Goal: Information Seeking & Learning: Learn about a topic

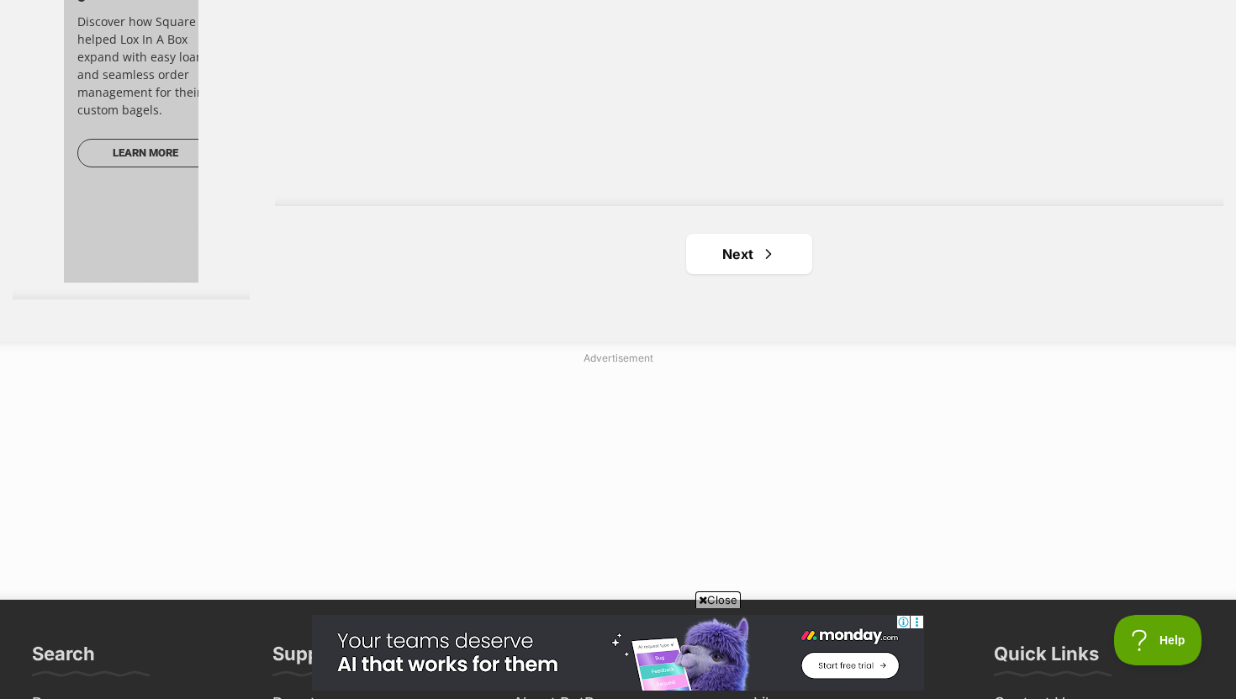
scroll to position [3058, 0]
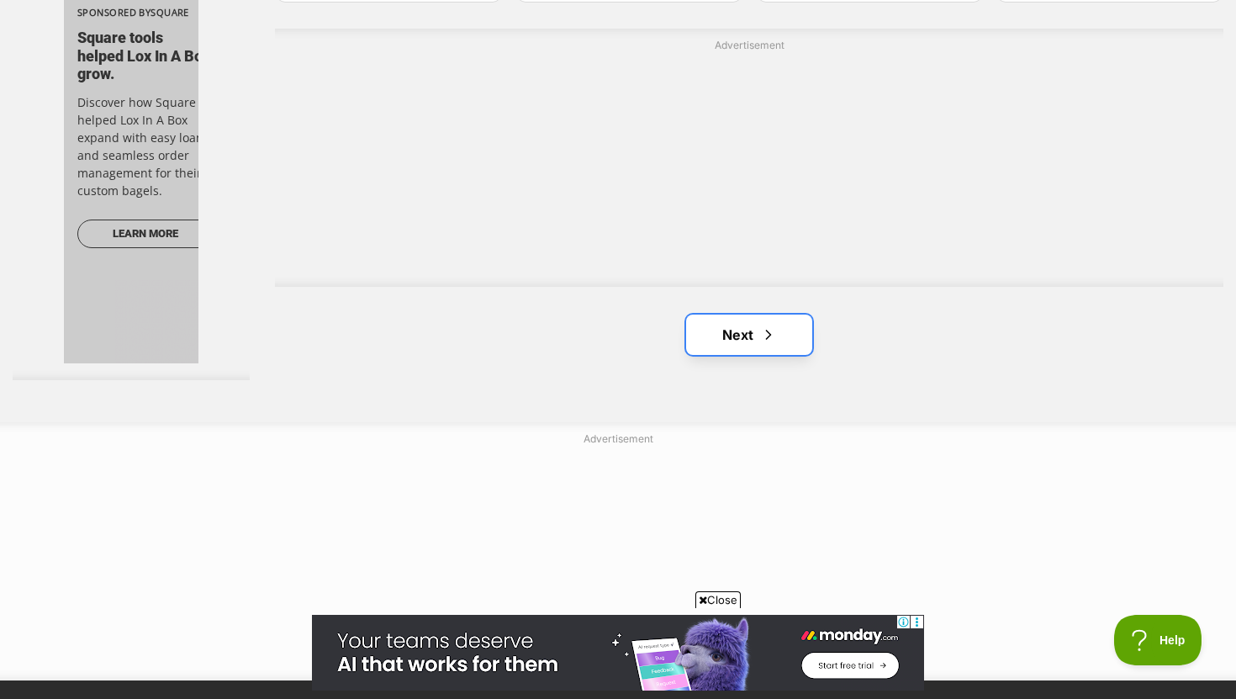
click at [711, 342] on link "Next" at bounding box center [749, 335] width 126 height 40
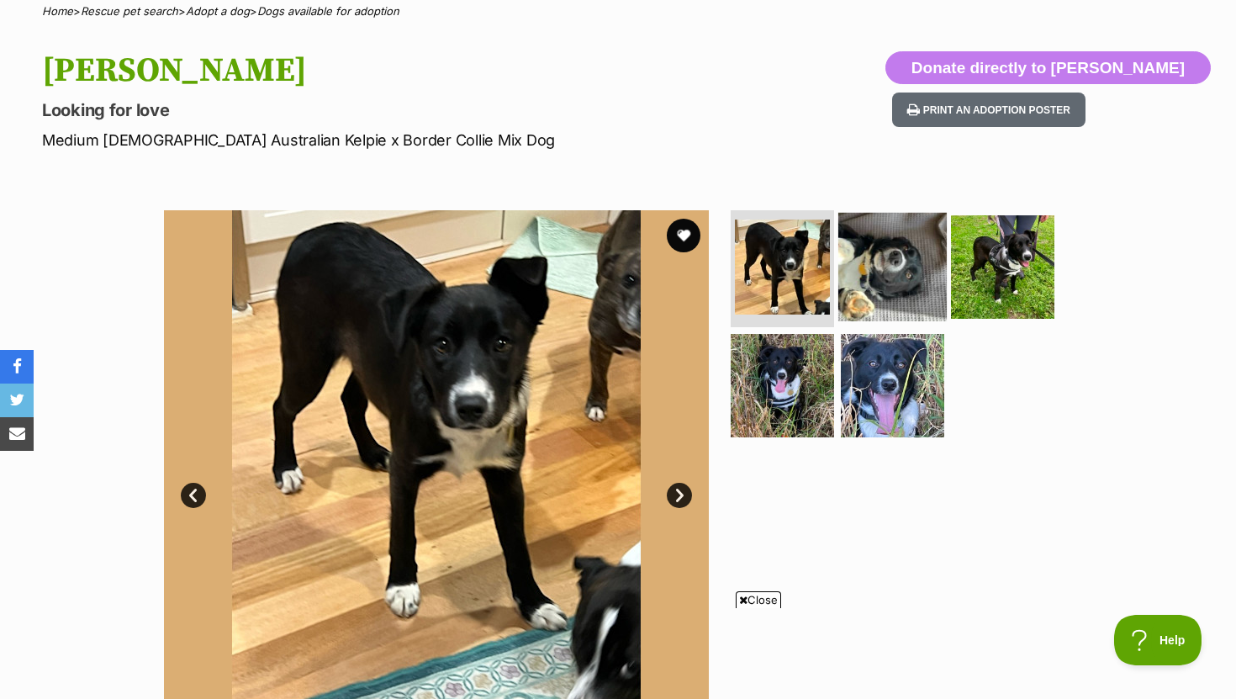
click at [880, 232] on img at bounding box center [892, 266] width 108 height 108
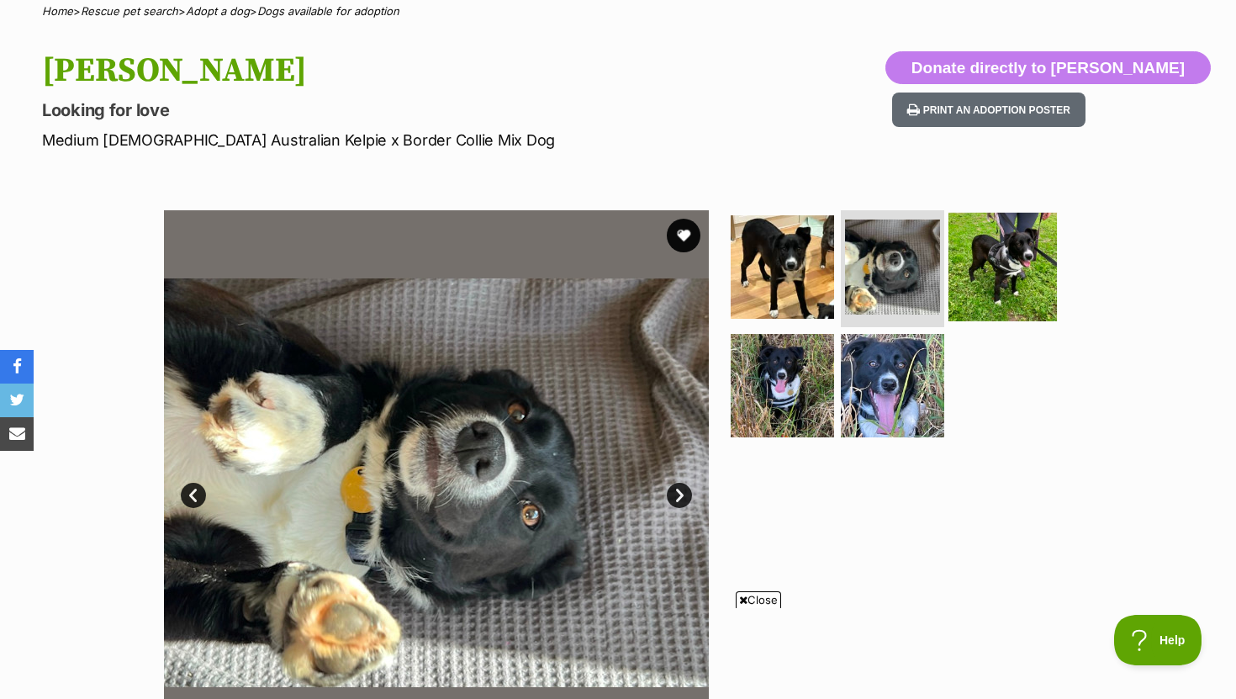
click at [956, 283] on img at bounding box center [1003, 266] width 108 height 108
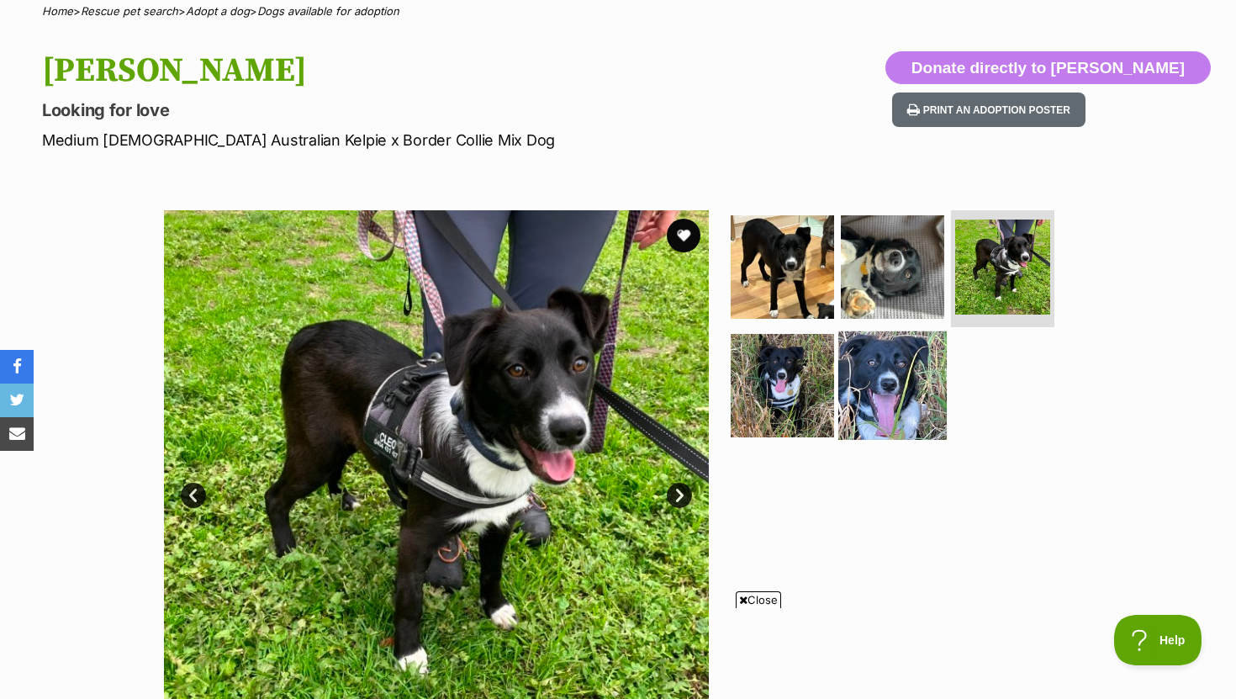
click at [892, 355] on img at bounding box center [892, 385] width 108 height 108
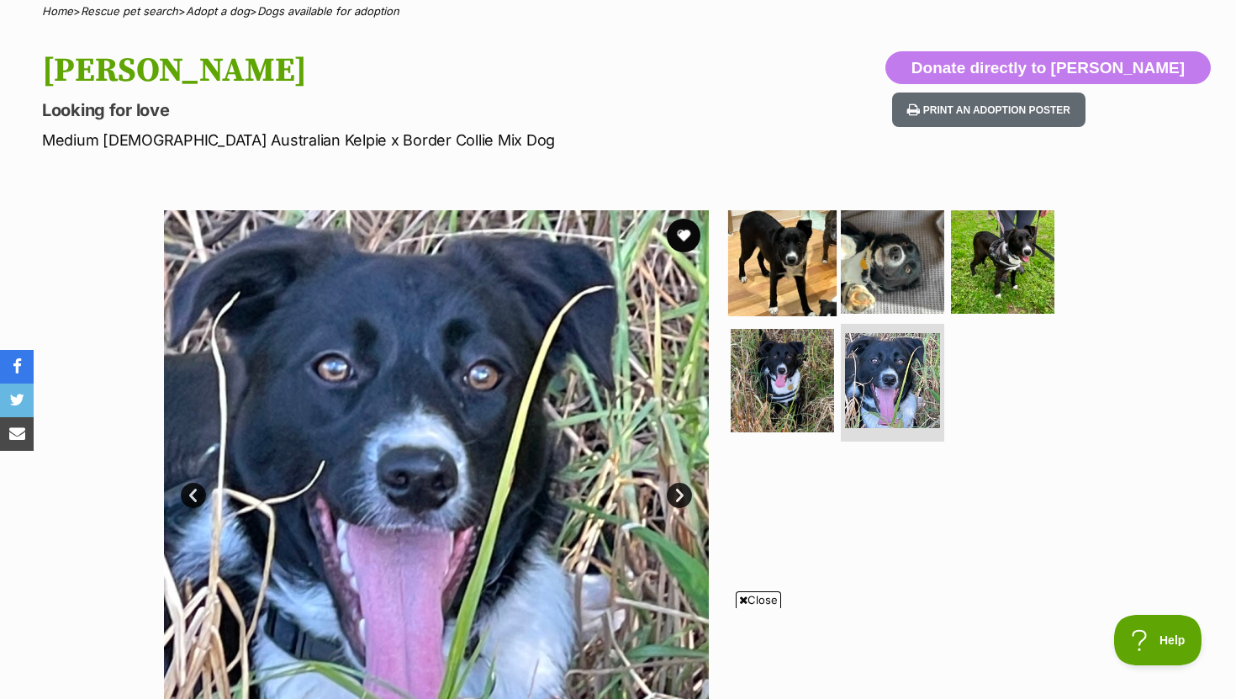
click at [791, 289] on img at bounding box center [782, 261] width 108 height 108
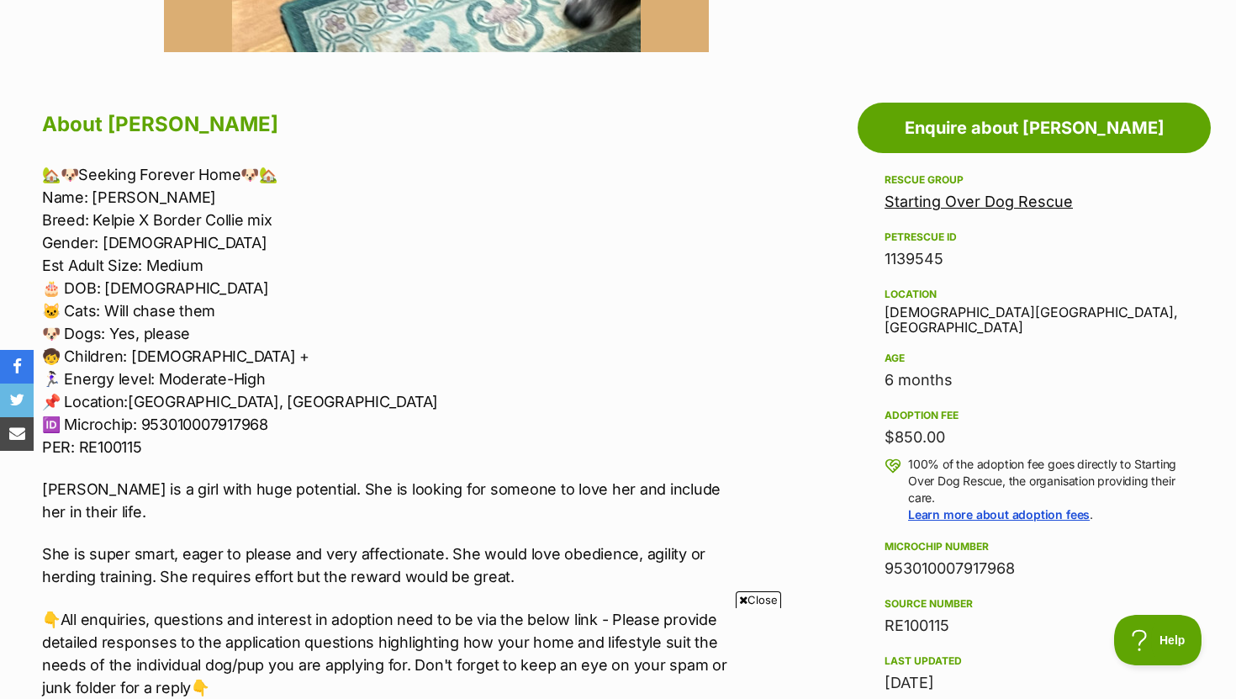
scroll to position [859, 0]
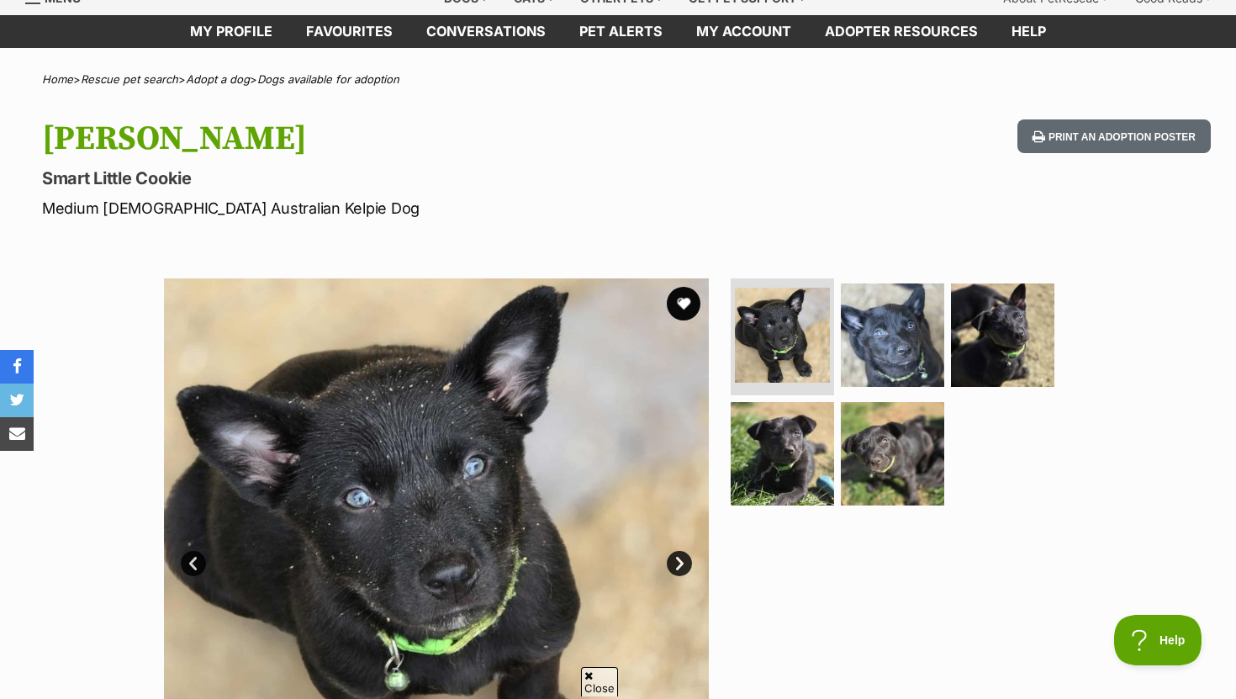
scroll to position [74, 0]
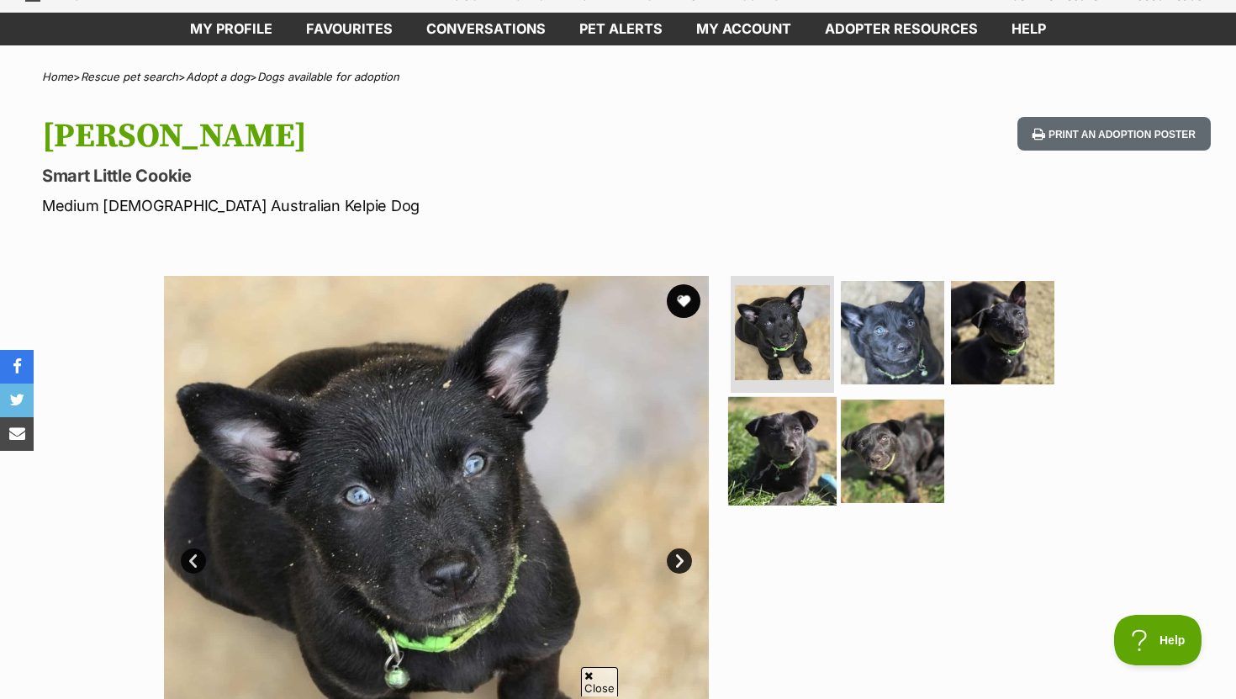
click at [808, 424] on img at bounding box center [782, 451] width 108 height 108
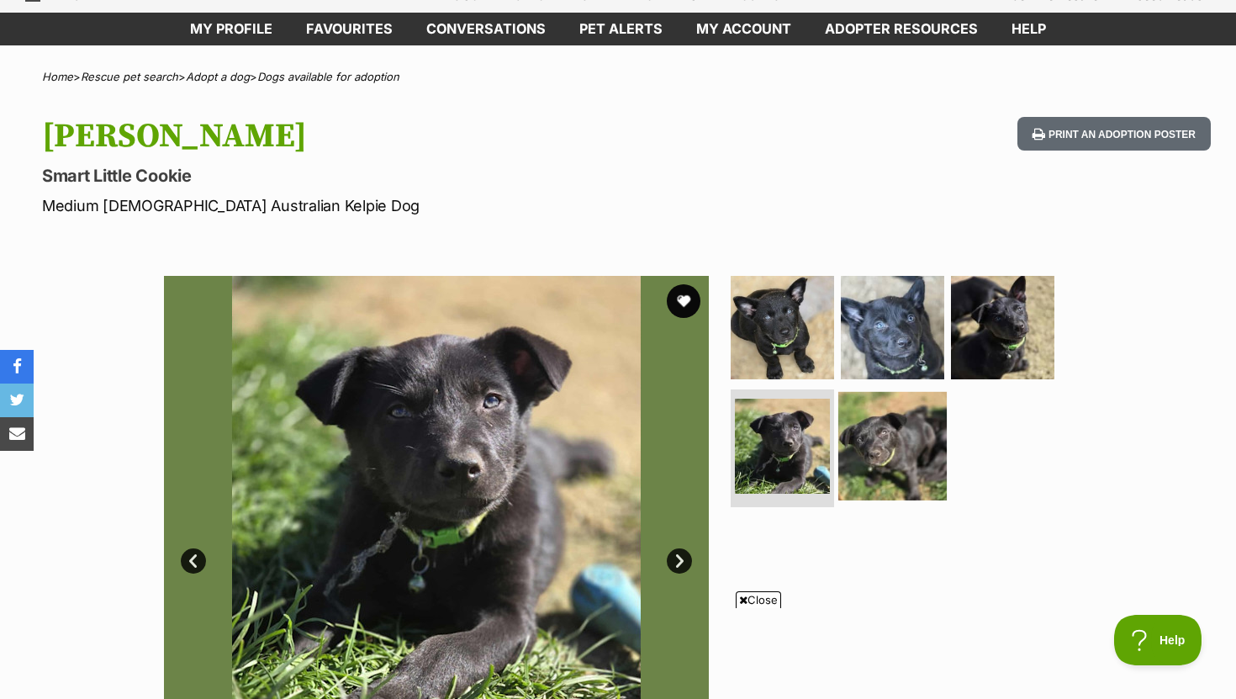
click at [866, 439] on img at bounding box center [892, 446] width 108 height 108
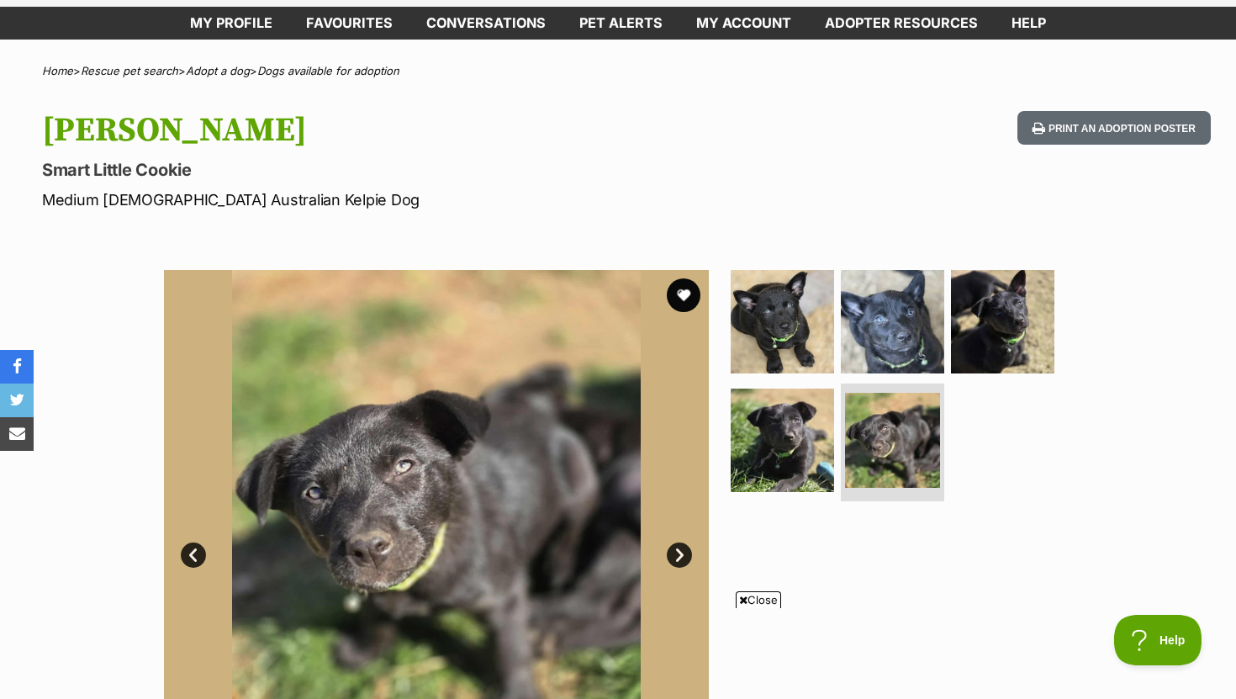
scroll to position [127, 0]
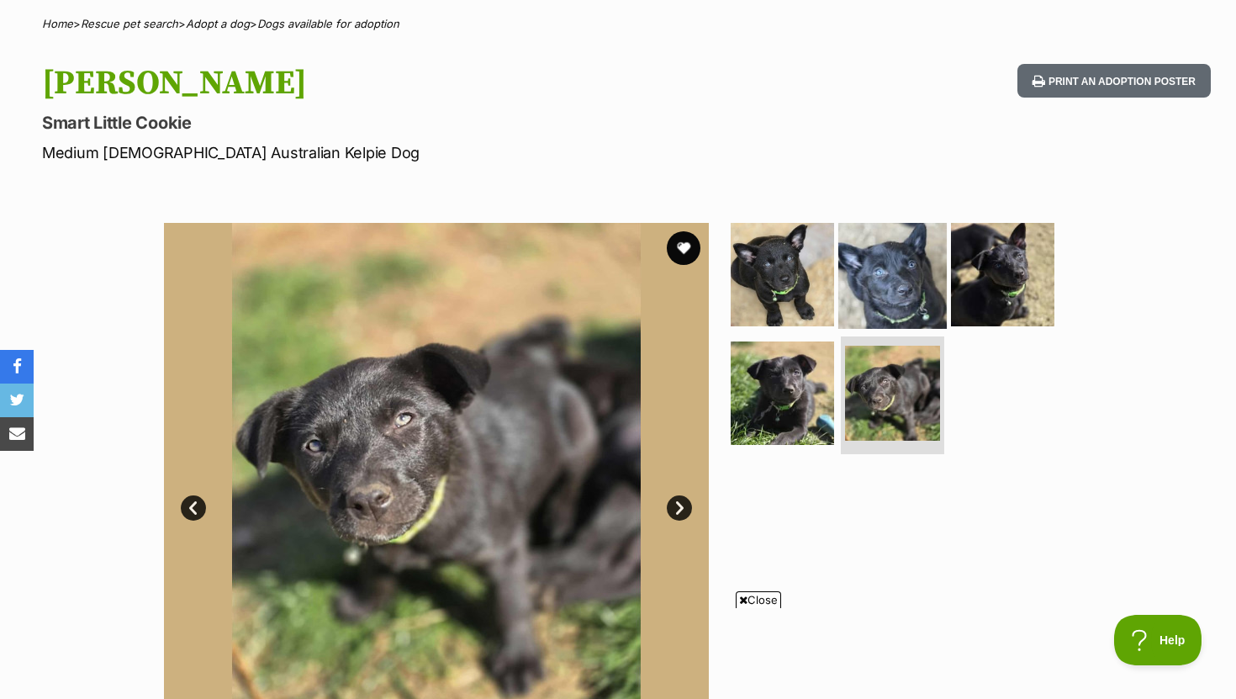
click at [864, 311] on img at bounding box center [892, 273] width 108 height 108
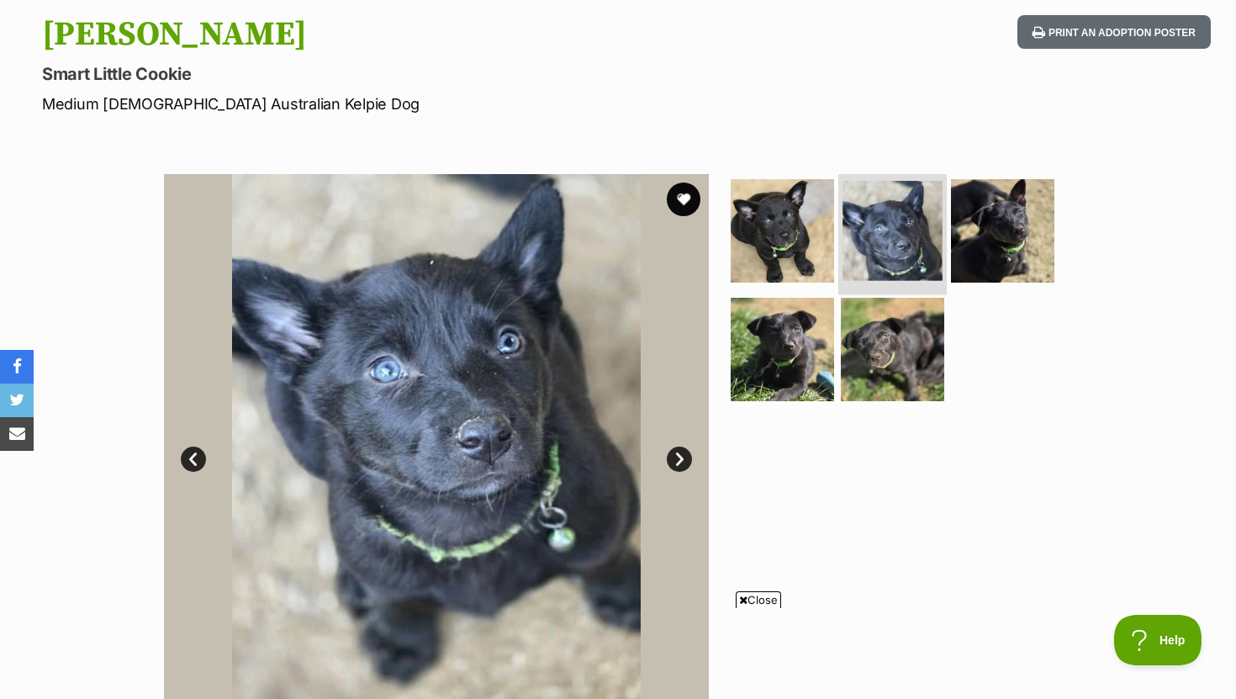
scroll to position [184, 0]
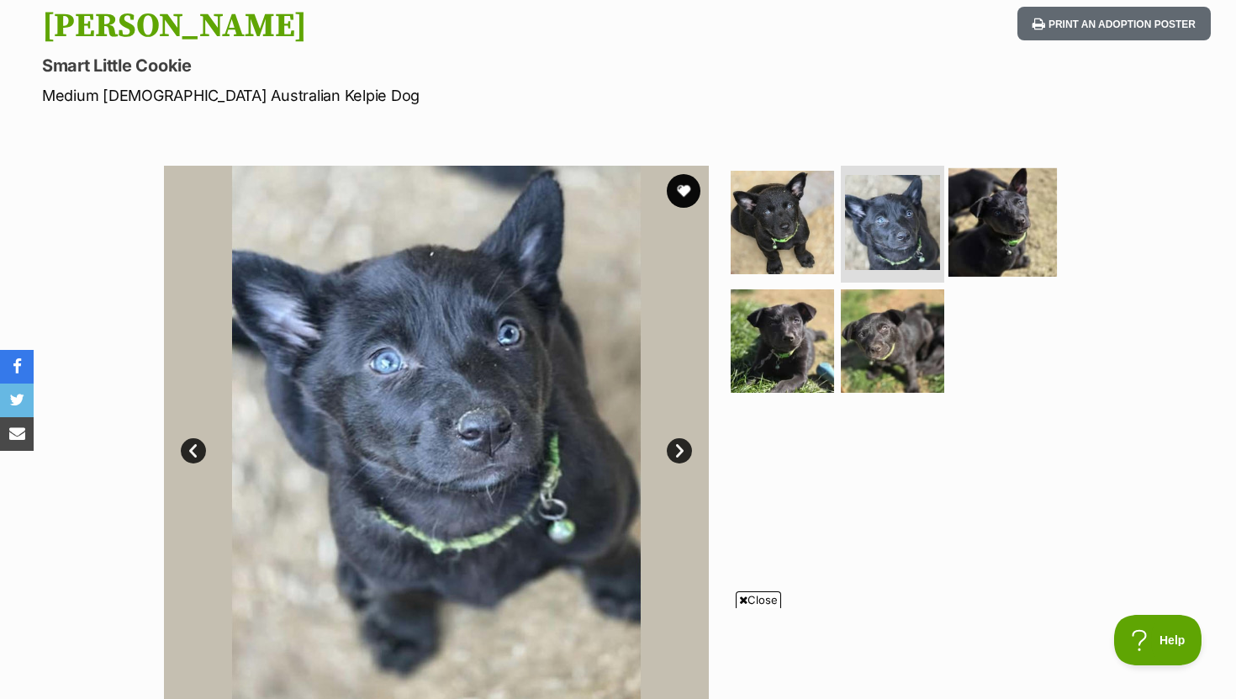
click at [986, 230] on img at bounding box center [1003, 221] width 108 height 108
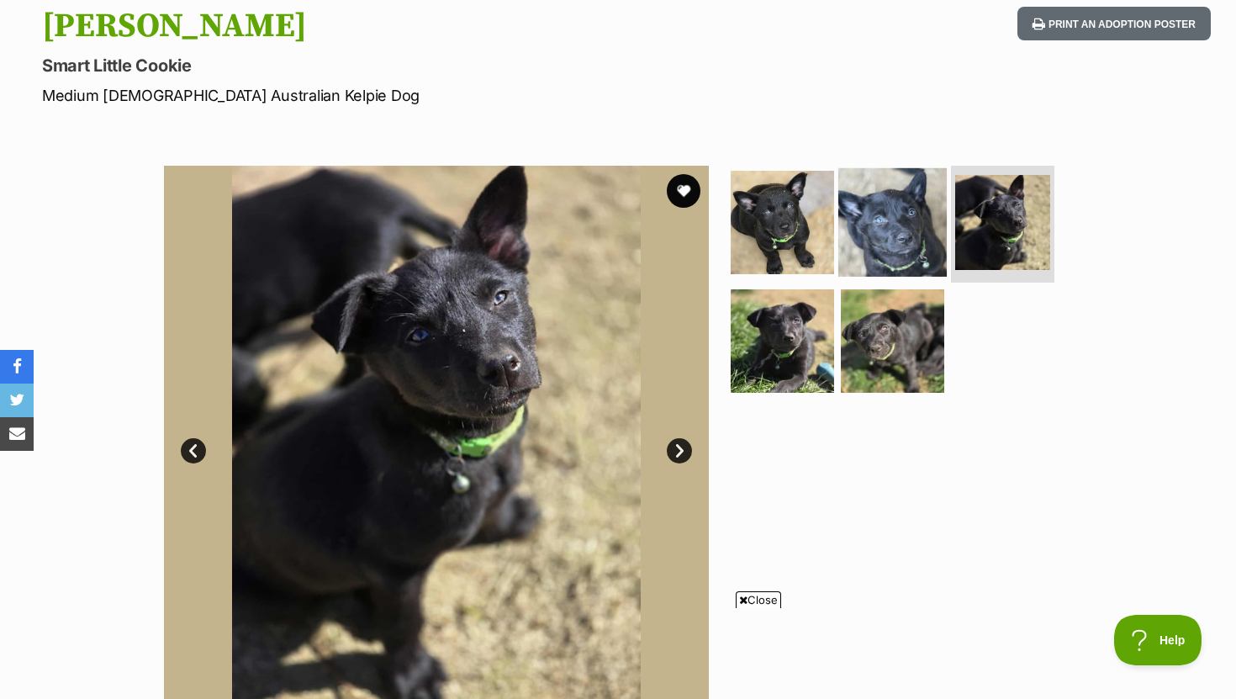
click at [870, 240] on img at bounding box center [892, 221] width 108 height 108
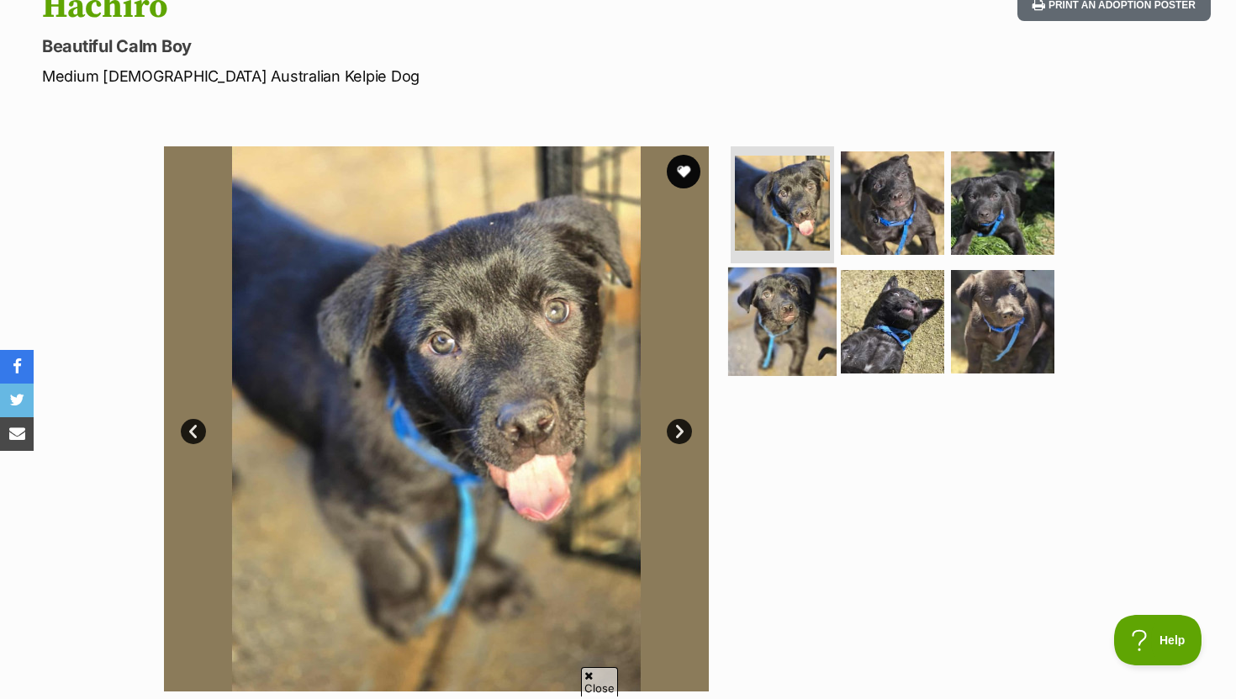
click at [741, 327] on img at bounding box center [782, 321] width 108 height 108
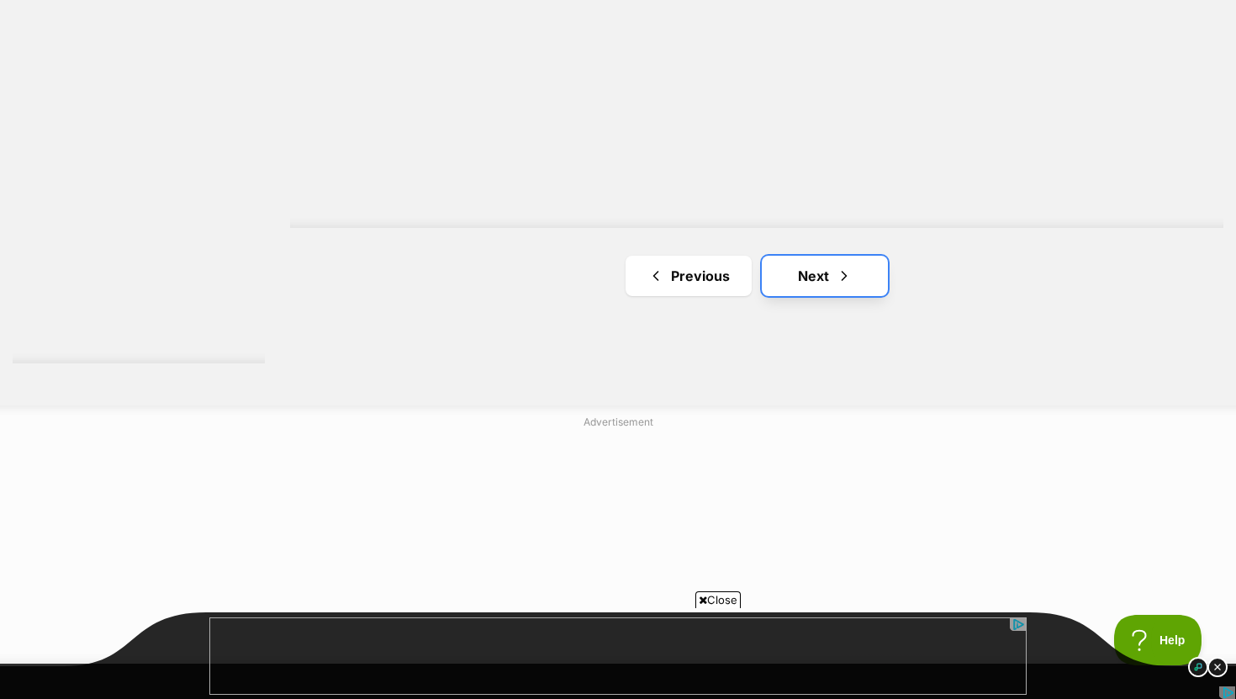
click at [799, 285] on link "Next" at bounding box center [825, 276] width 126 height 40
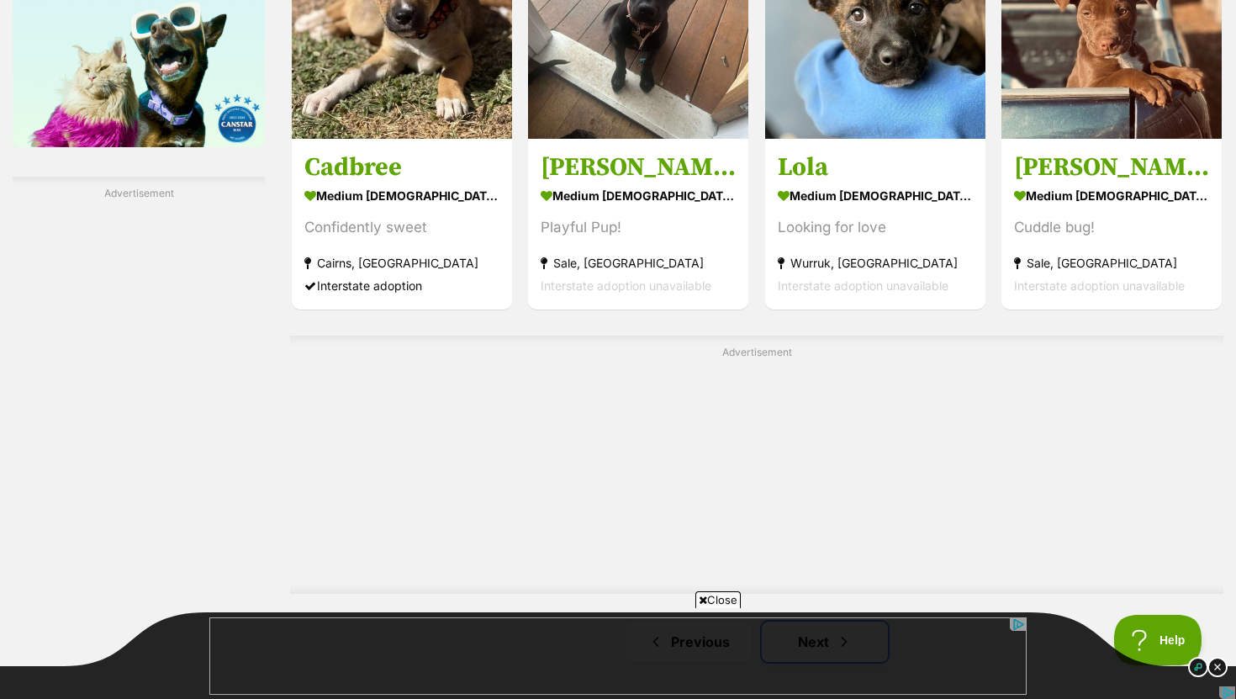
scroll to position [2533, 0]
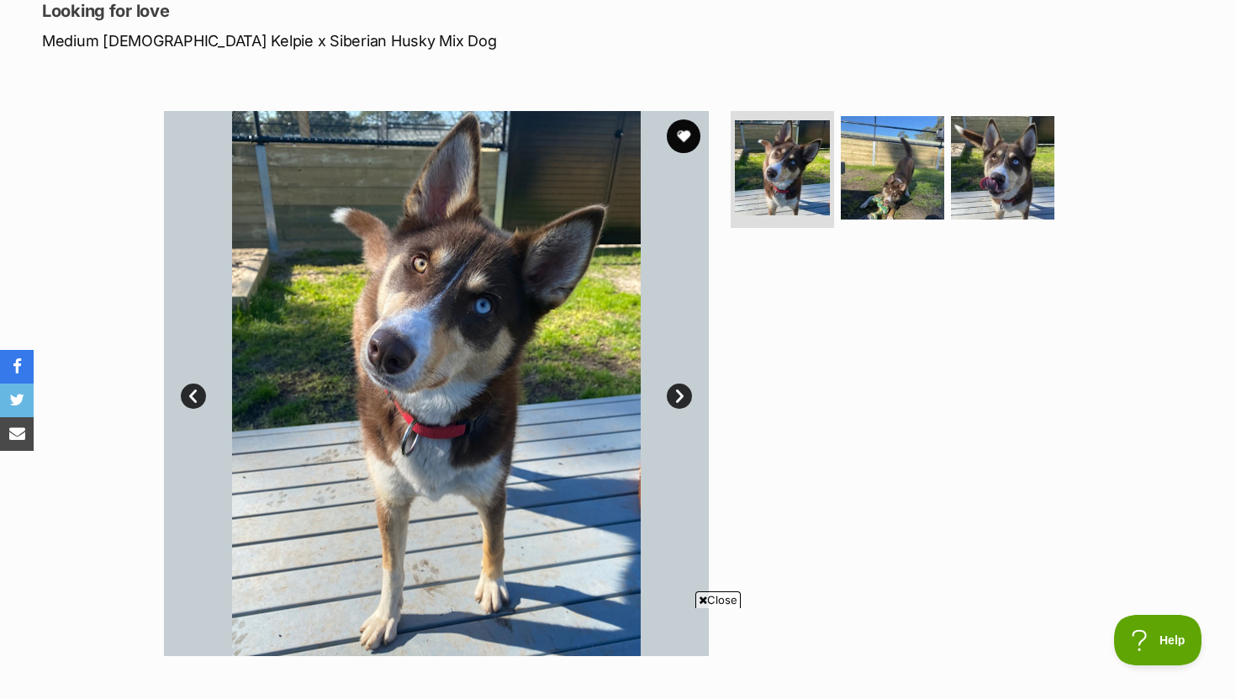
scroll to position [262, 0]
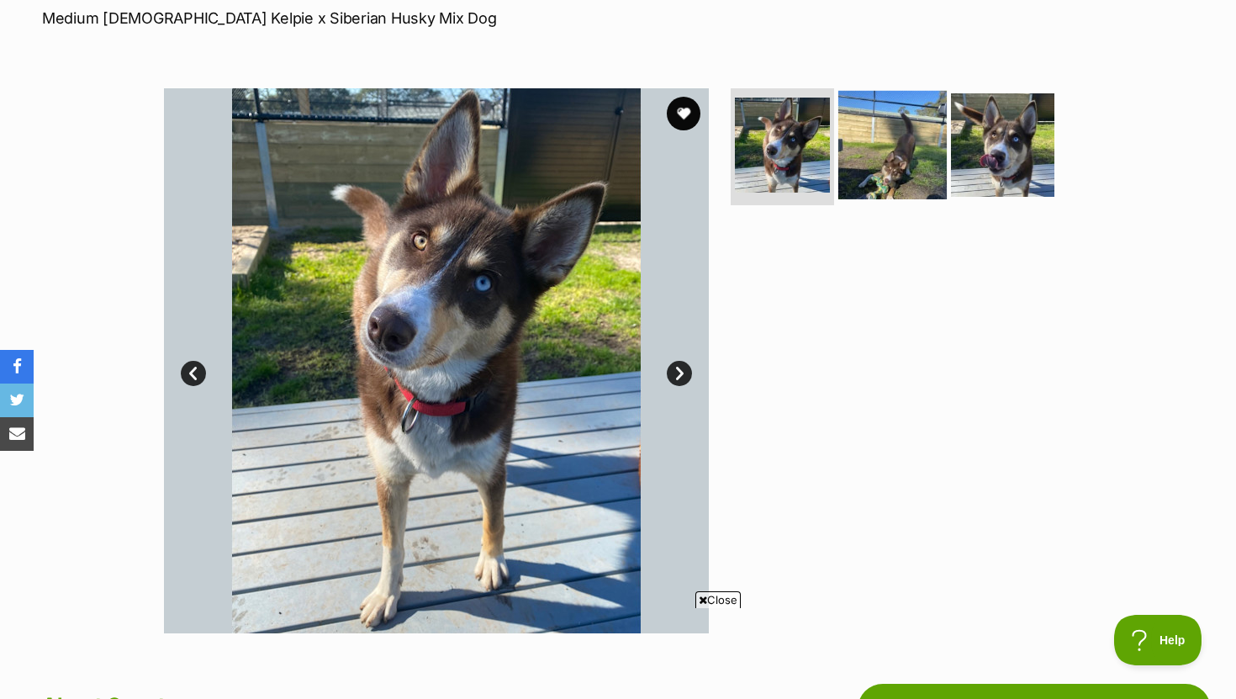
click at [891, 166] on img at bounding box center [892, 144] width 108 height 108
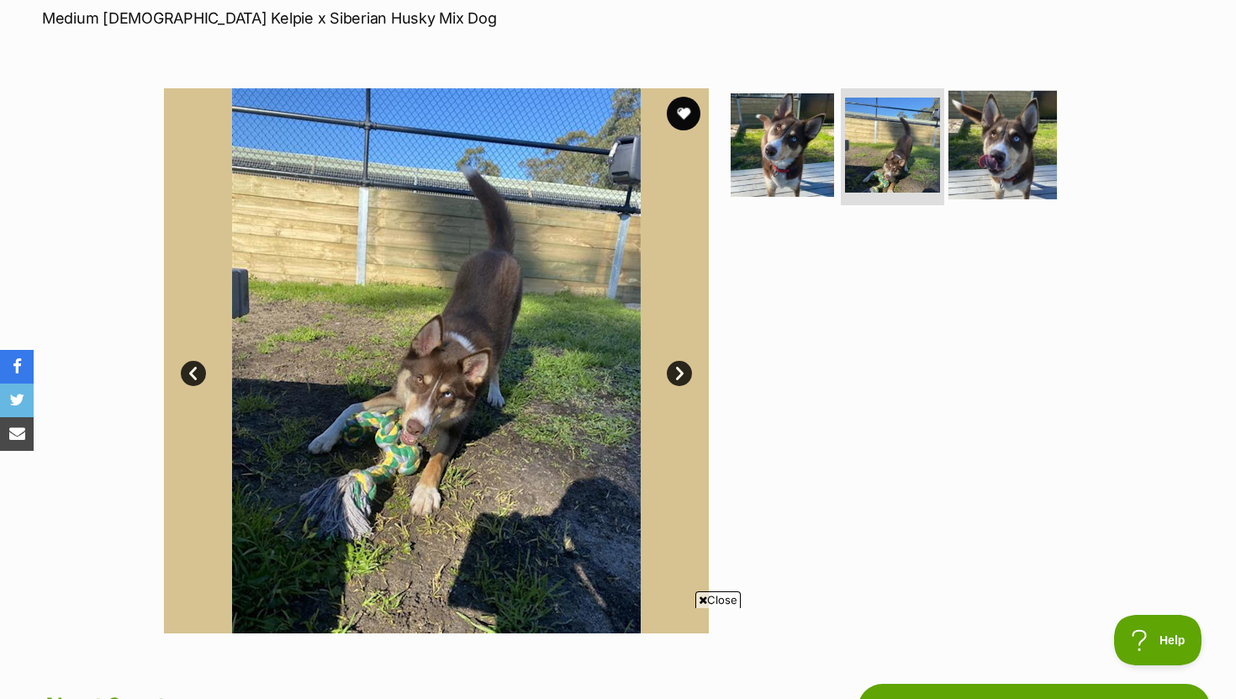
click at [960, 174] on img at bounding box center [1003, 144] width 108 height 108
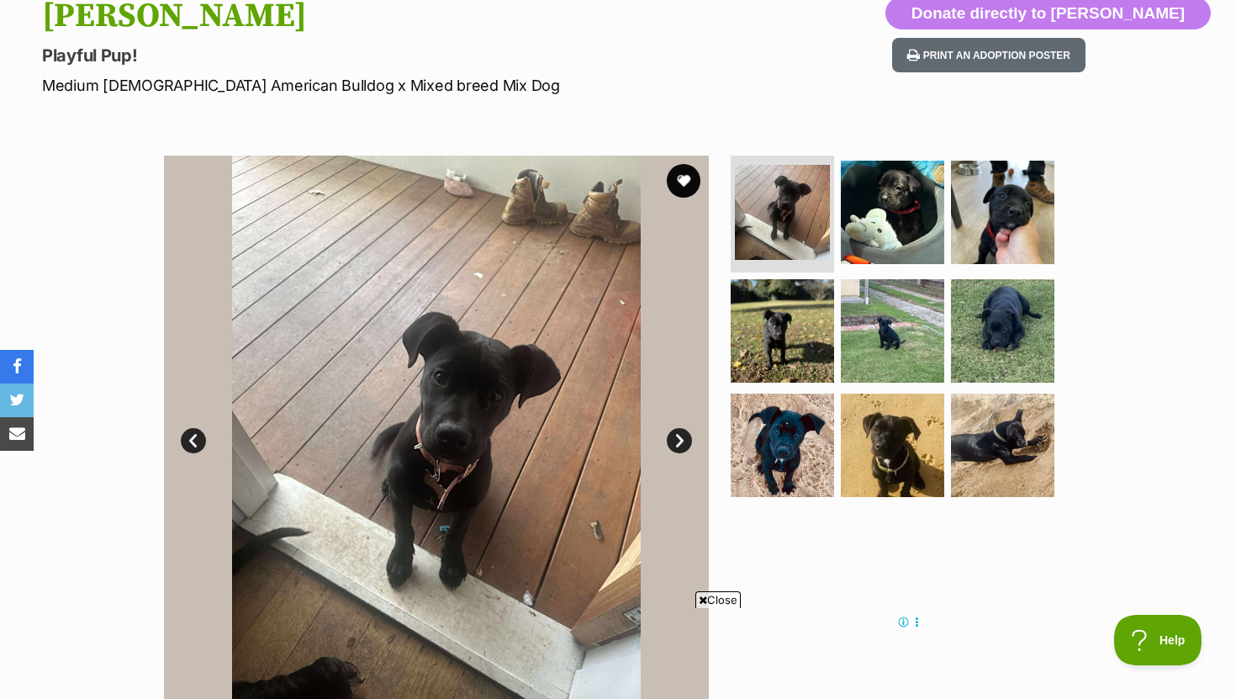
scroll to position [219, 0]
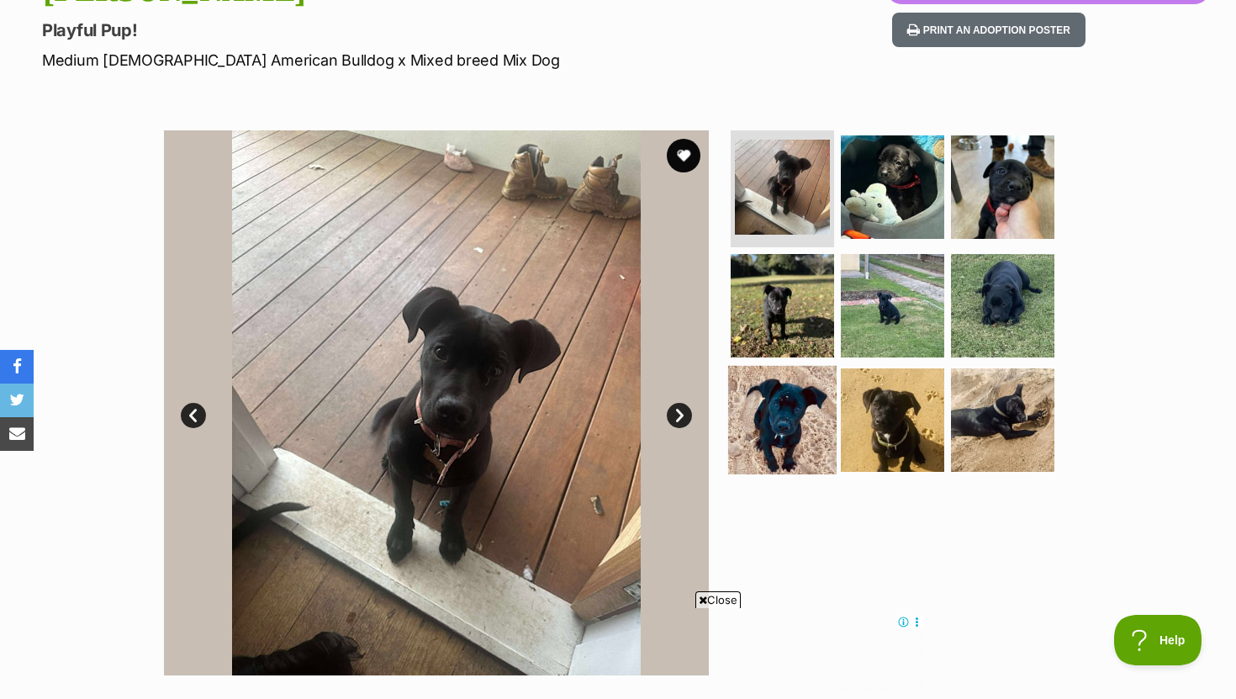
click at [780, 403] on img at bounding box center [782, 420] width 108 height 108
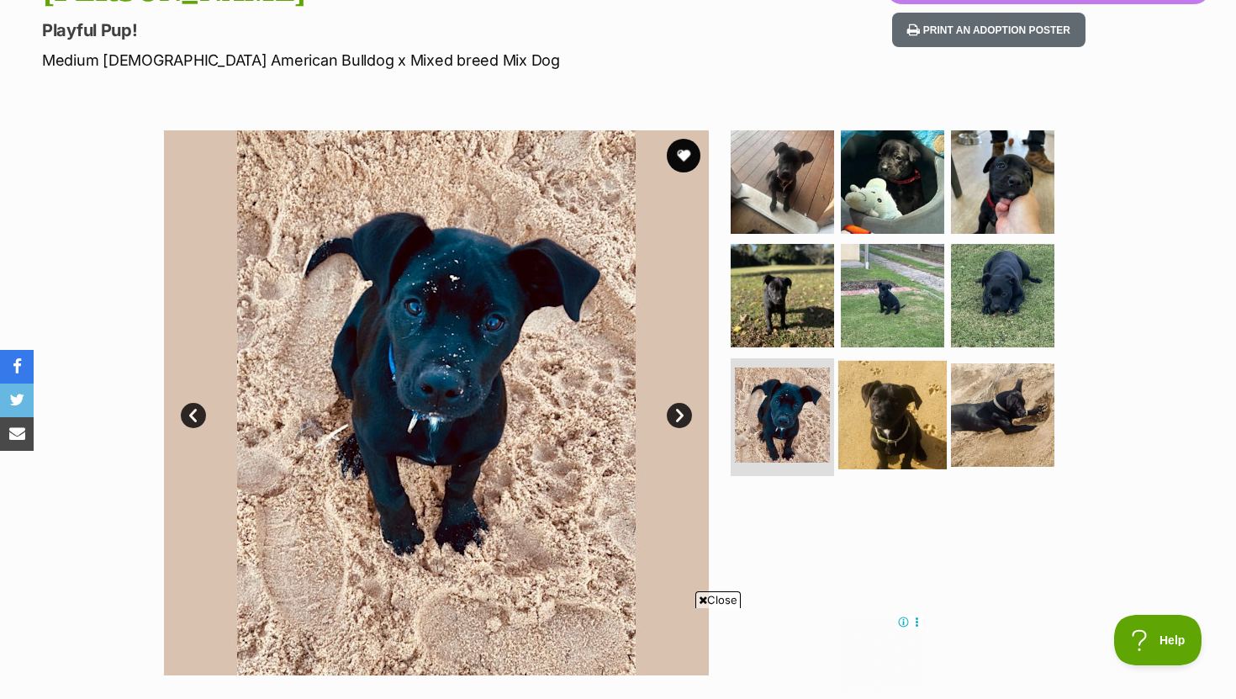
click at [859, 397] on img at bounding box center [892, 415] width 108 height 108
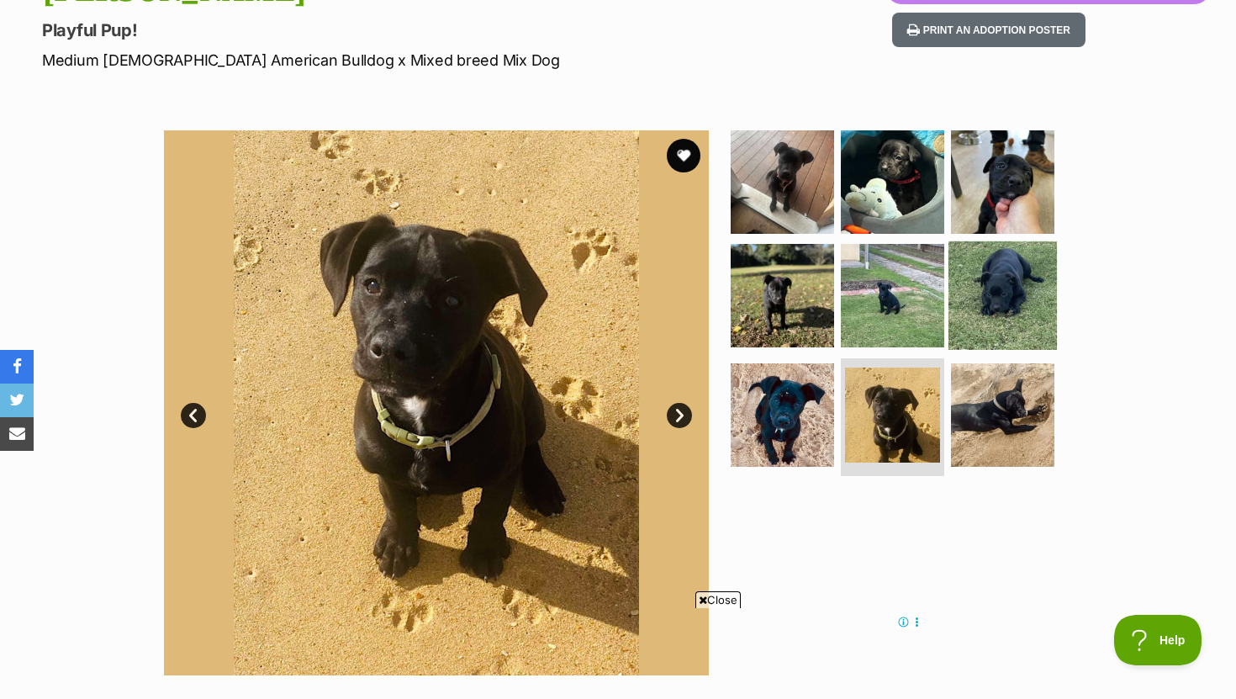
click at [972, 309] on img at bounding box center [1003, 295] width 108 height 108
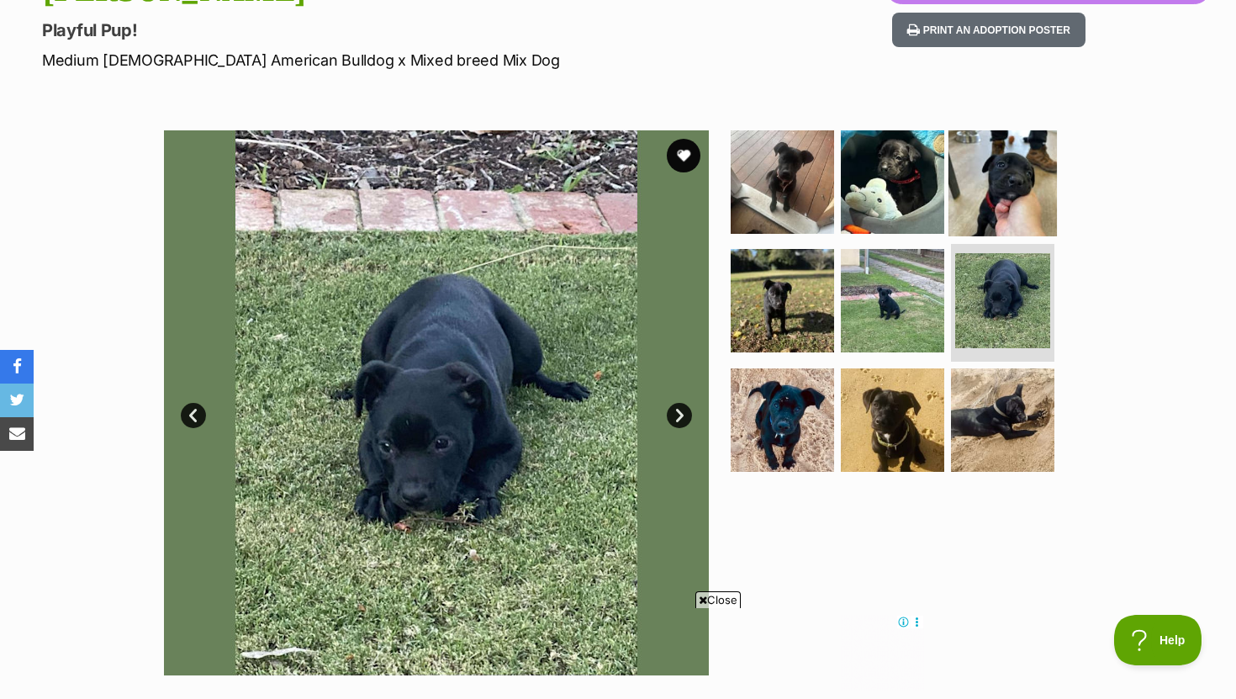
click at [1021, 214] on img at bounding box center [1003, 181] width 108 height 108
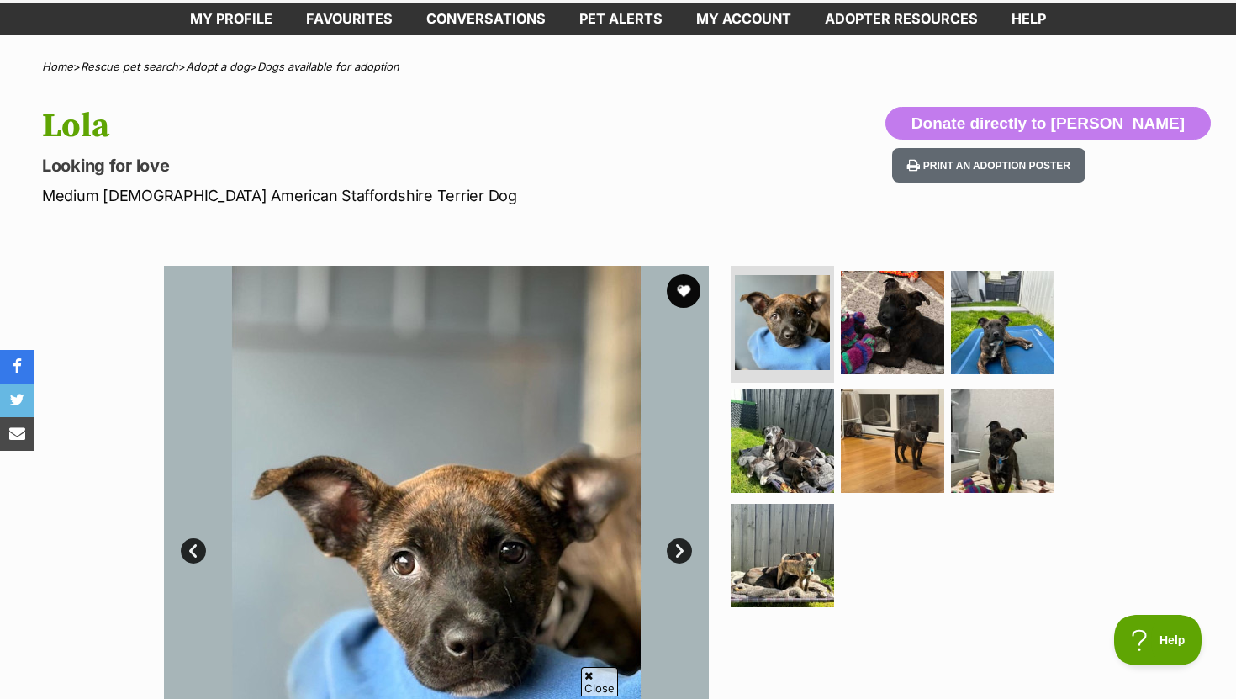
scroll to position [119, 0]
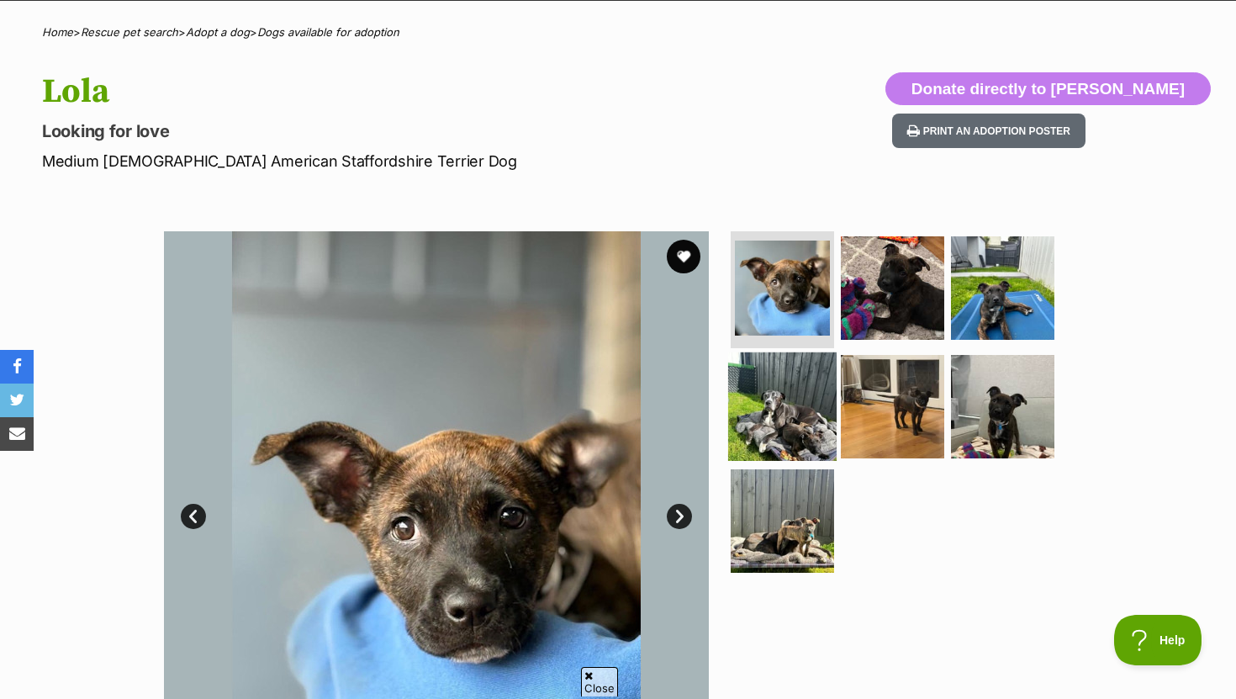
click at [793, 410] on img at bounding box center [782, 406] width 108 height 108
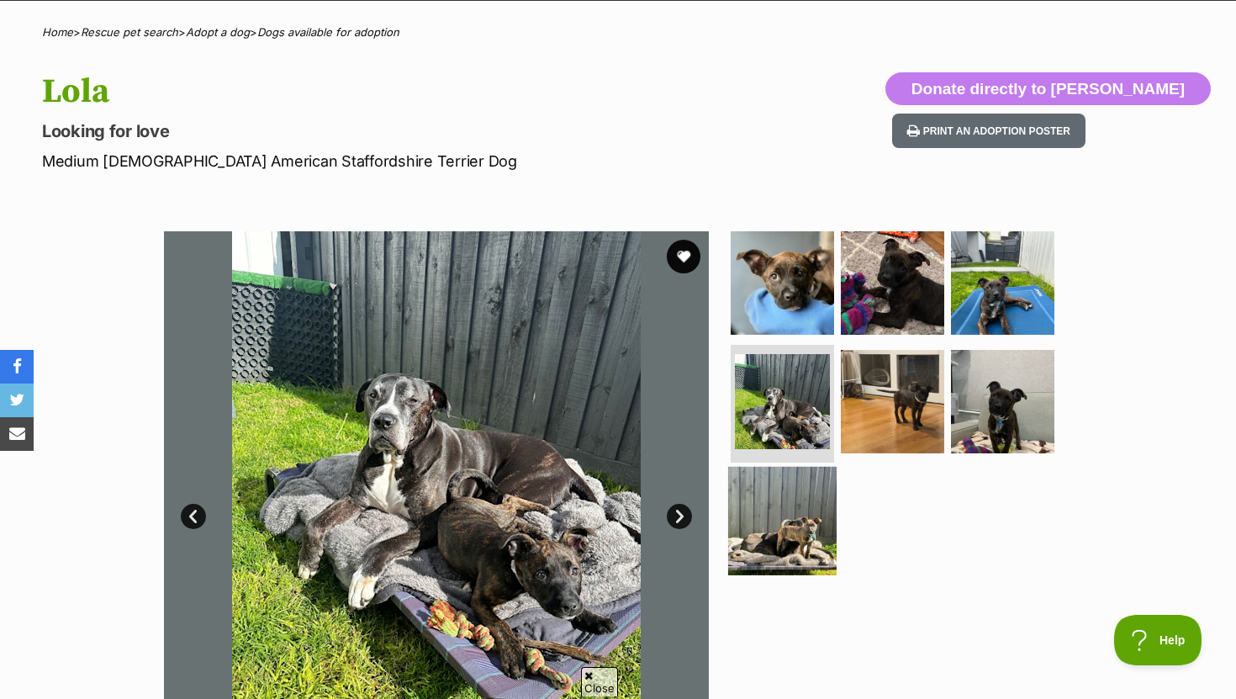
scroll to position [0, 0]
click at [787, 511] on img at bounding box center [782, 521] width 108 height 108
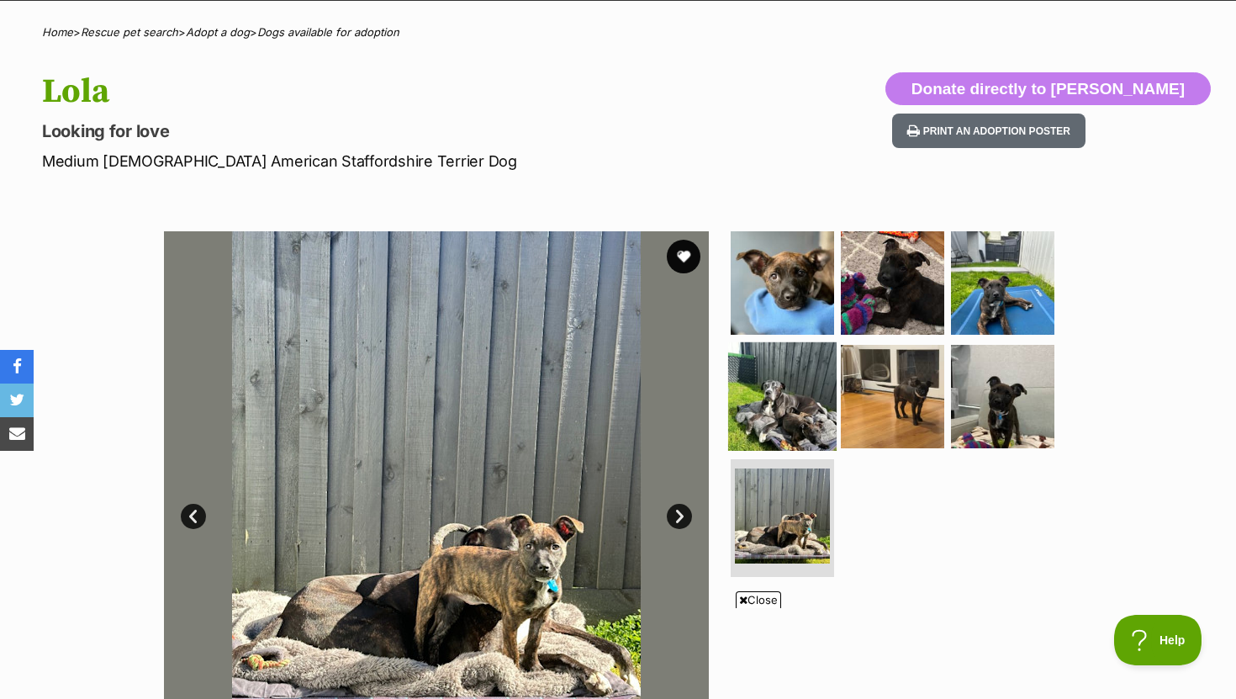
click at [791, 433] on img at bounding box center [782, 396] width 108 height 108
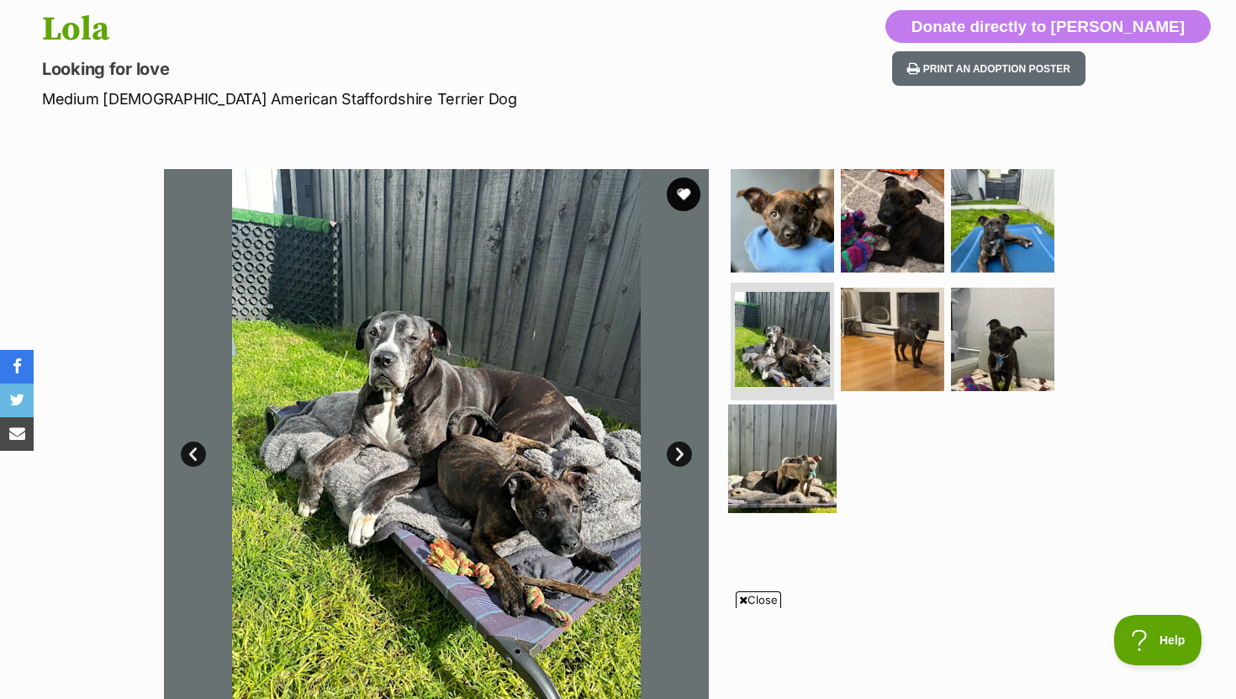
scroll to position [185, 0]
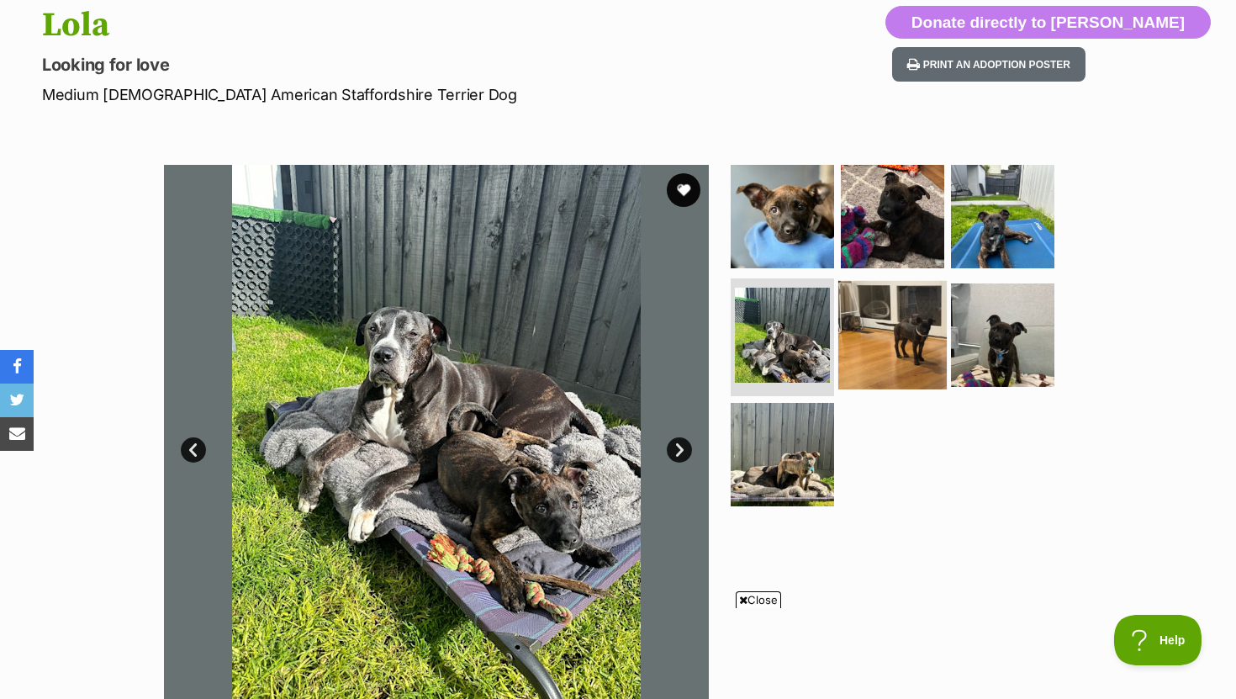
click at [845, 361] on img at bounding box center [892, 335] width 108 height 108
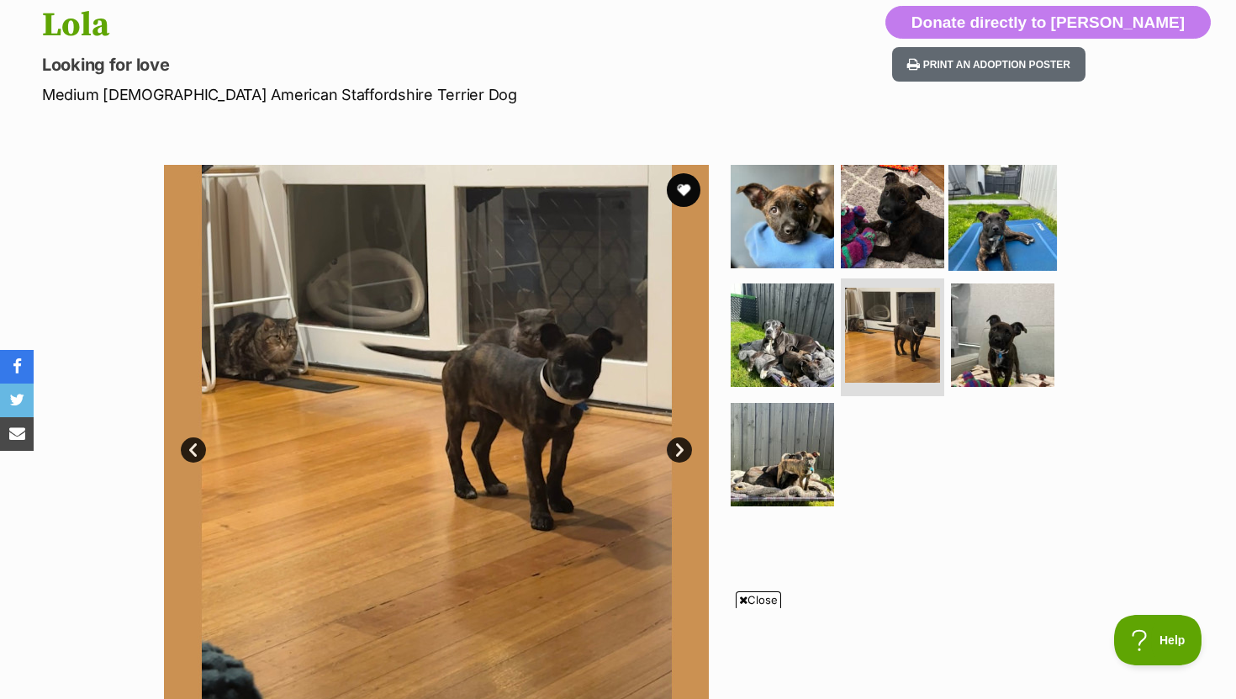
click at [974, 223] on img at bounding box center [1003, 215] width 108 height 108
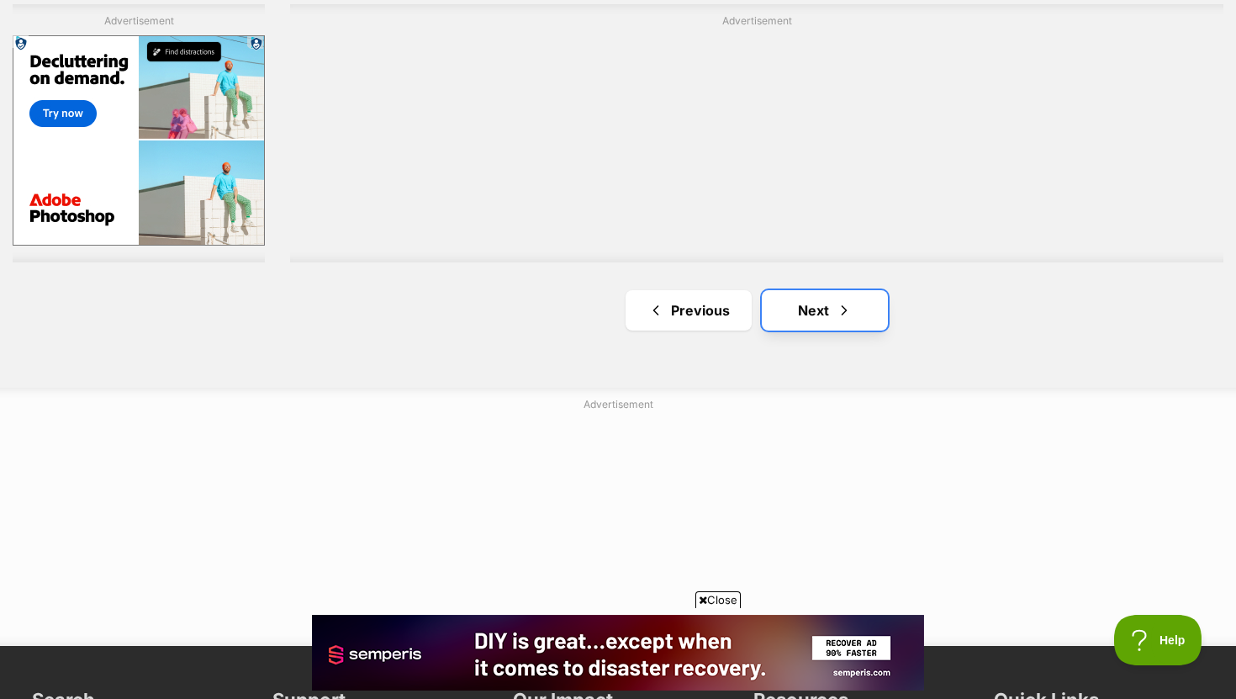
click at [776, 309] on link "Next" at bounding box center [825, 310] width 126 height 40
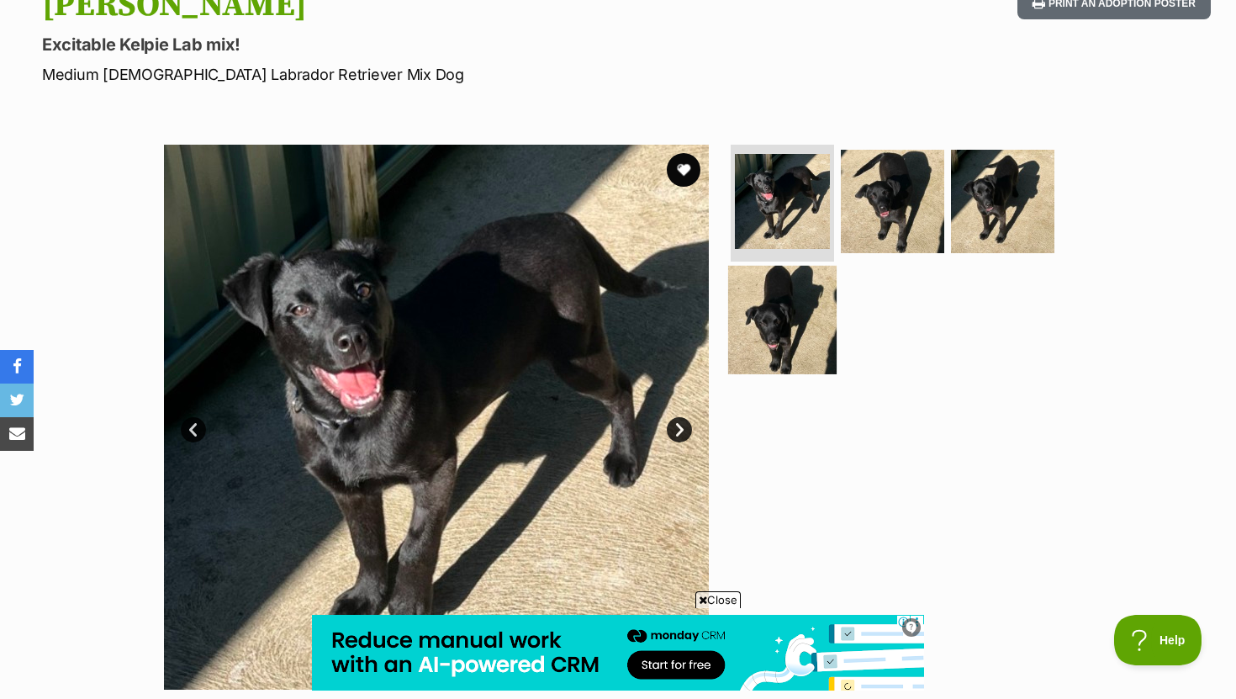
click at [778, 278] on img at bounding box center [782, 320] width 108 height 108
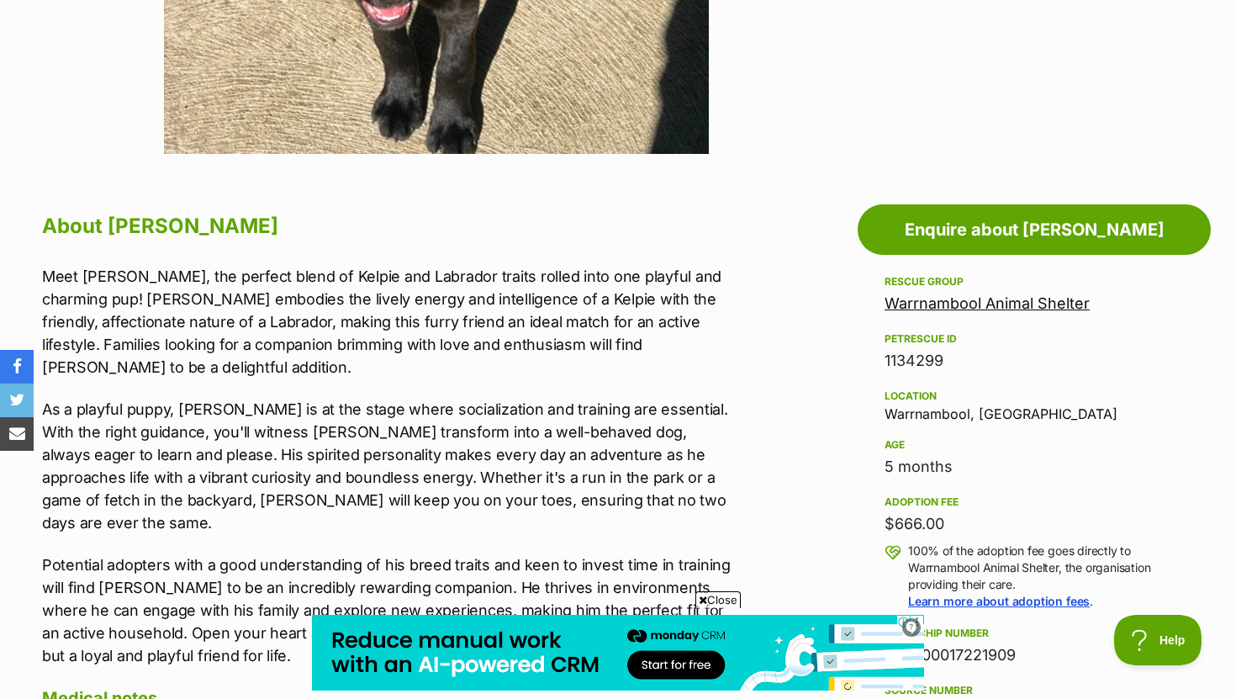
scroll to position [257, 0]
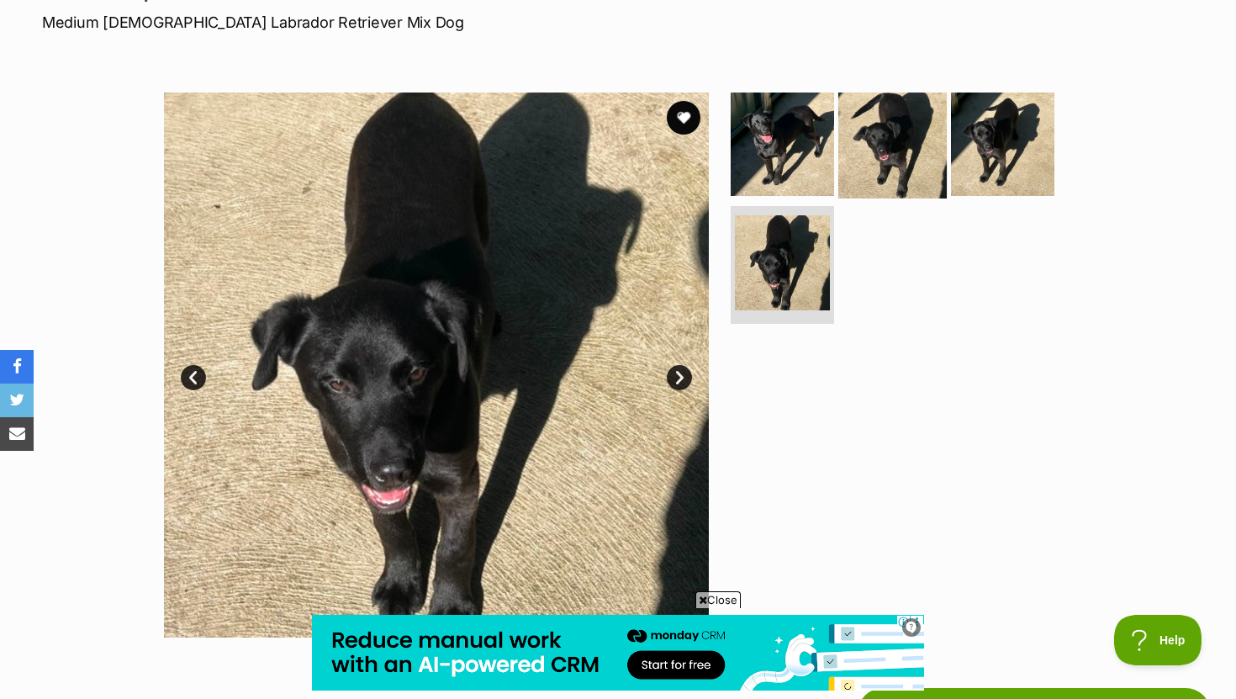
click at [872, 158] on img at bounding box center [892, 143] width 108 height 108
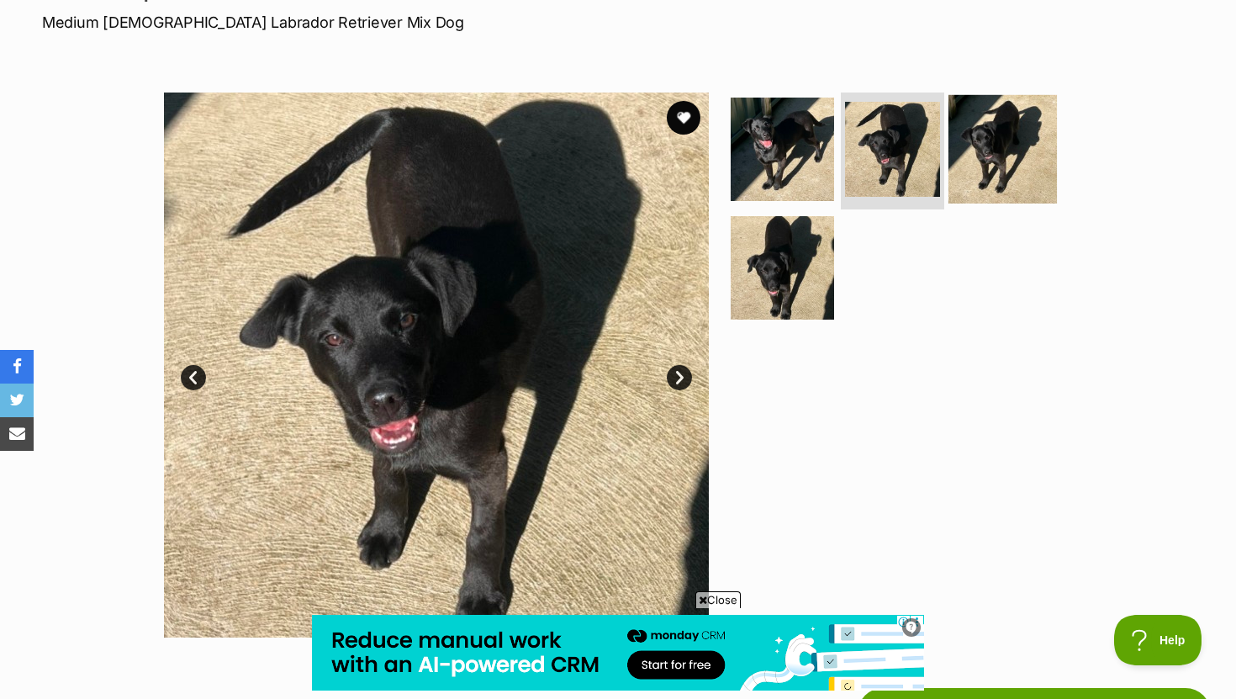
click at [989, 157] on img at bounding box center [1003, 148] width 108 height 108
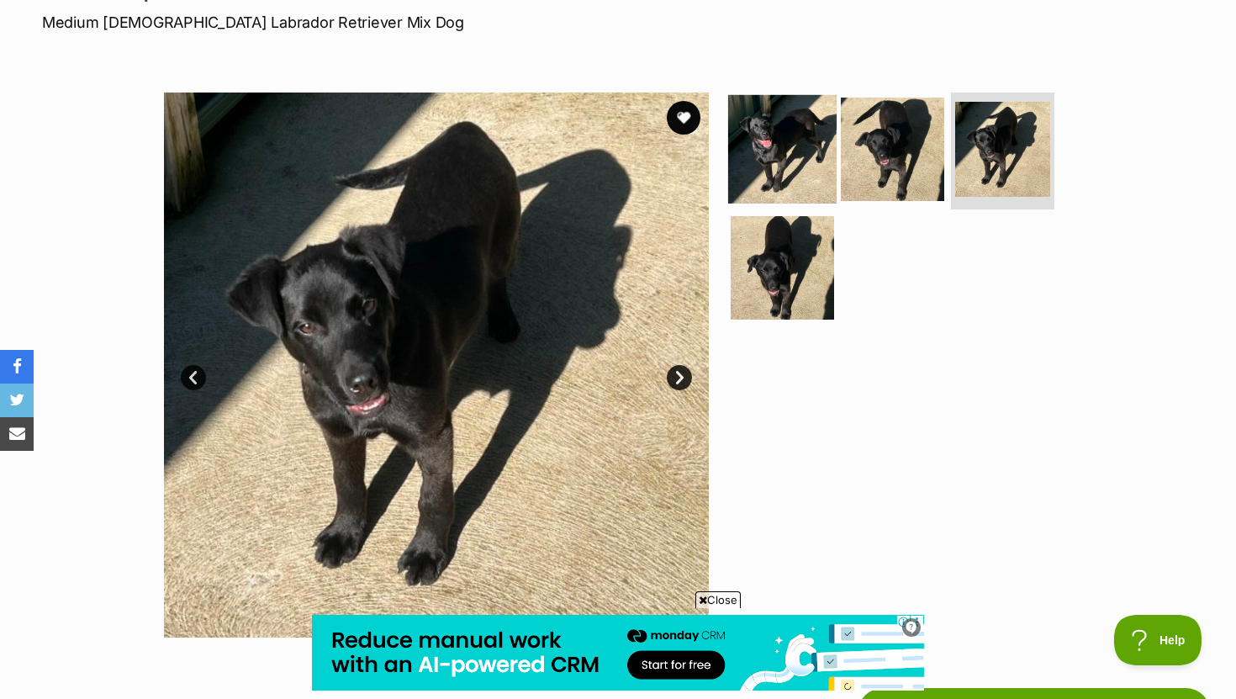
click at [814, 130] on img at bounding box center [782, 148] width 108 height 108
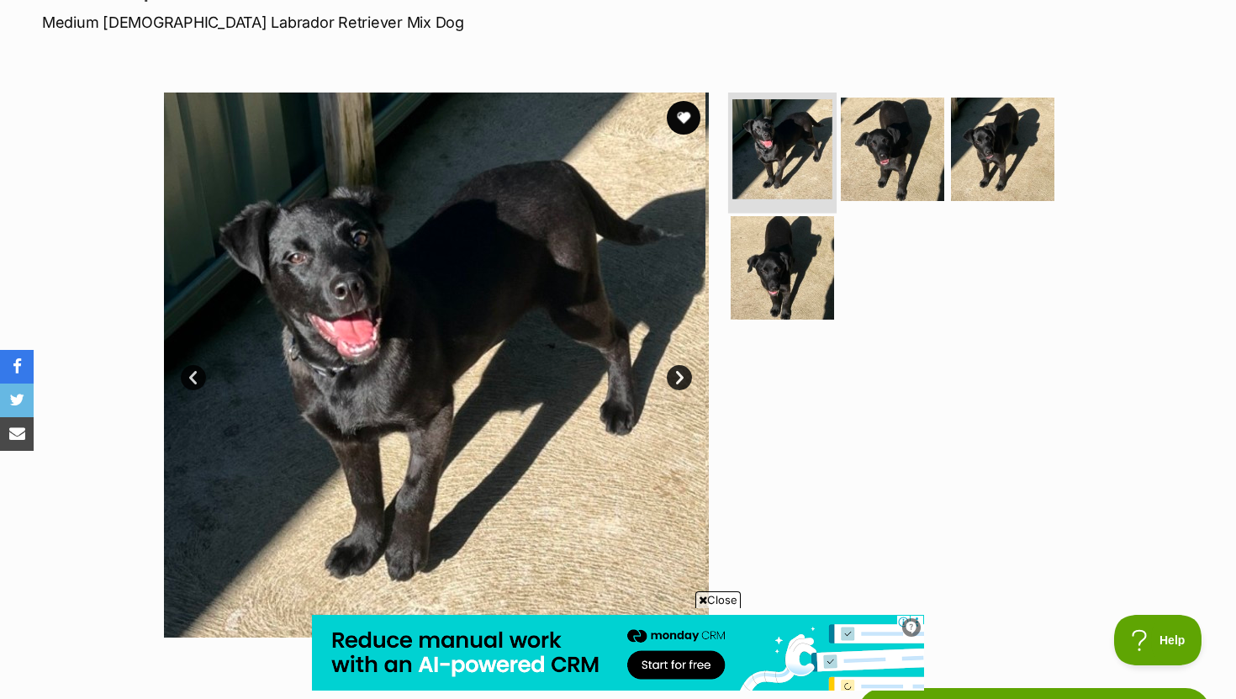
scroll to position [256, 0]
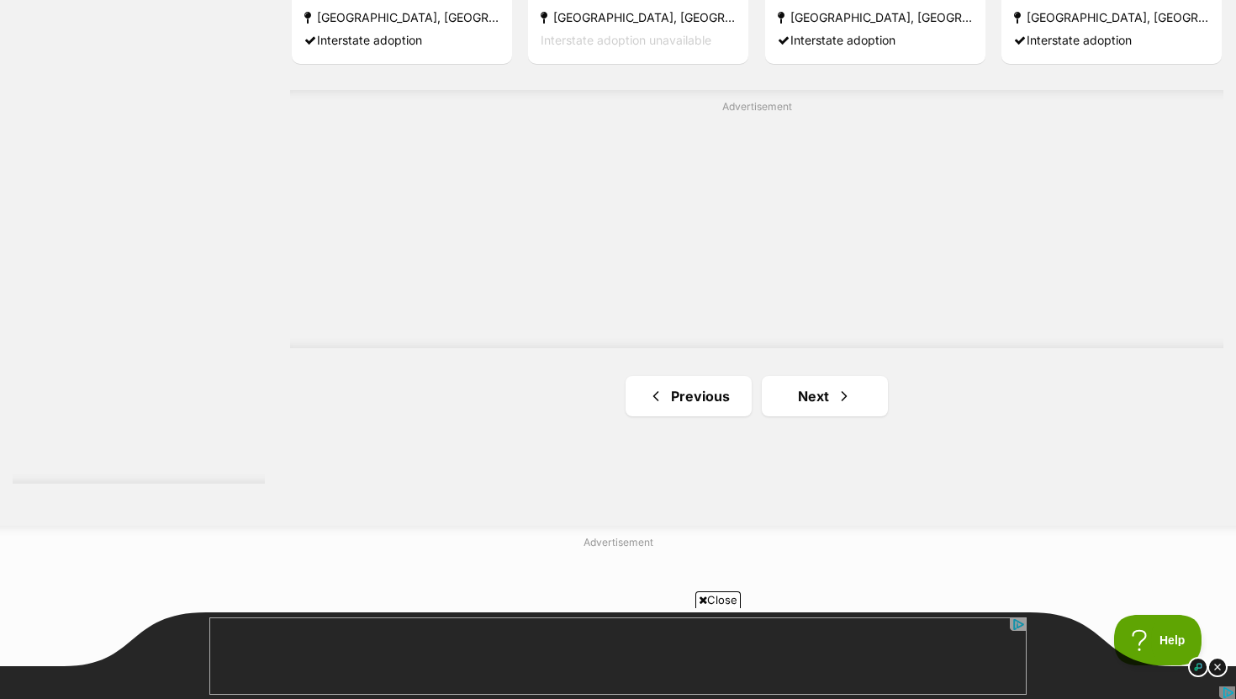
scroll to position [2996, 0]
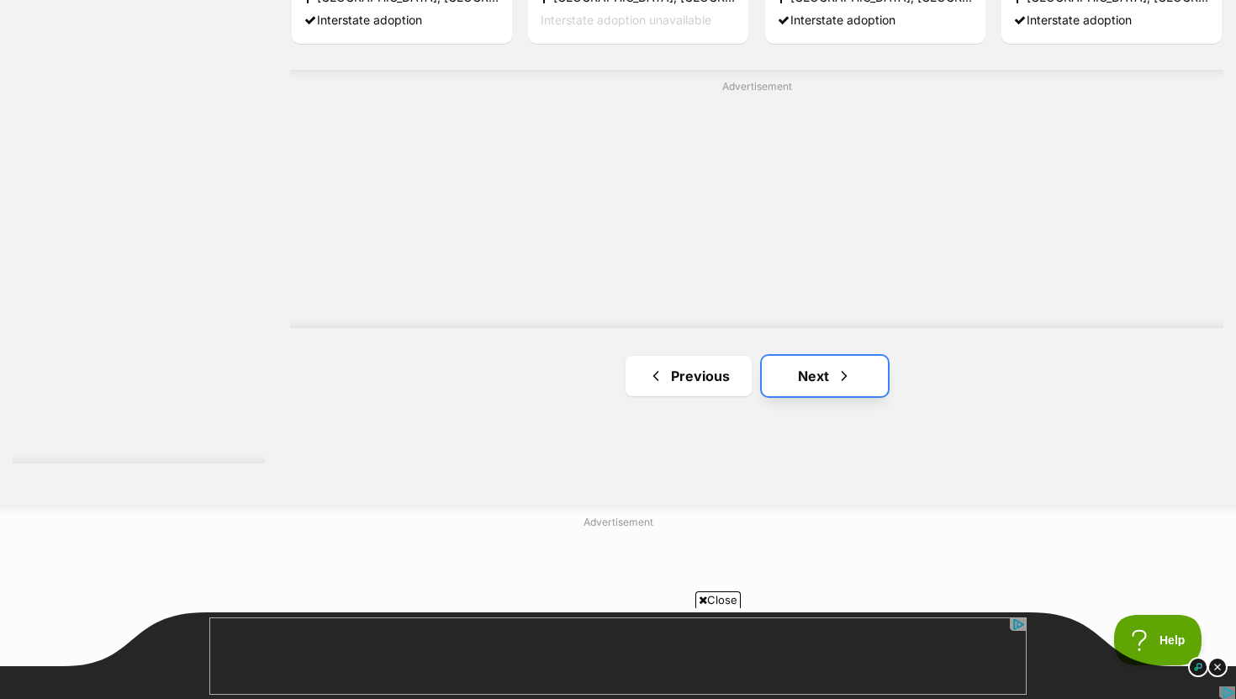
click at [802, 368] on link "Next" at bounding box center [825, 376] width 126 height 40
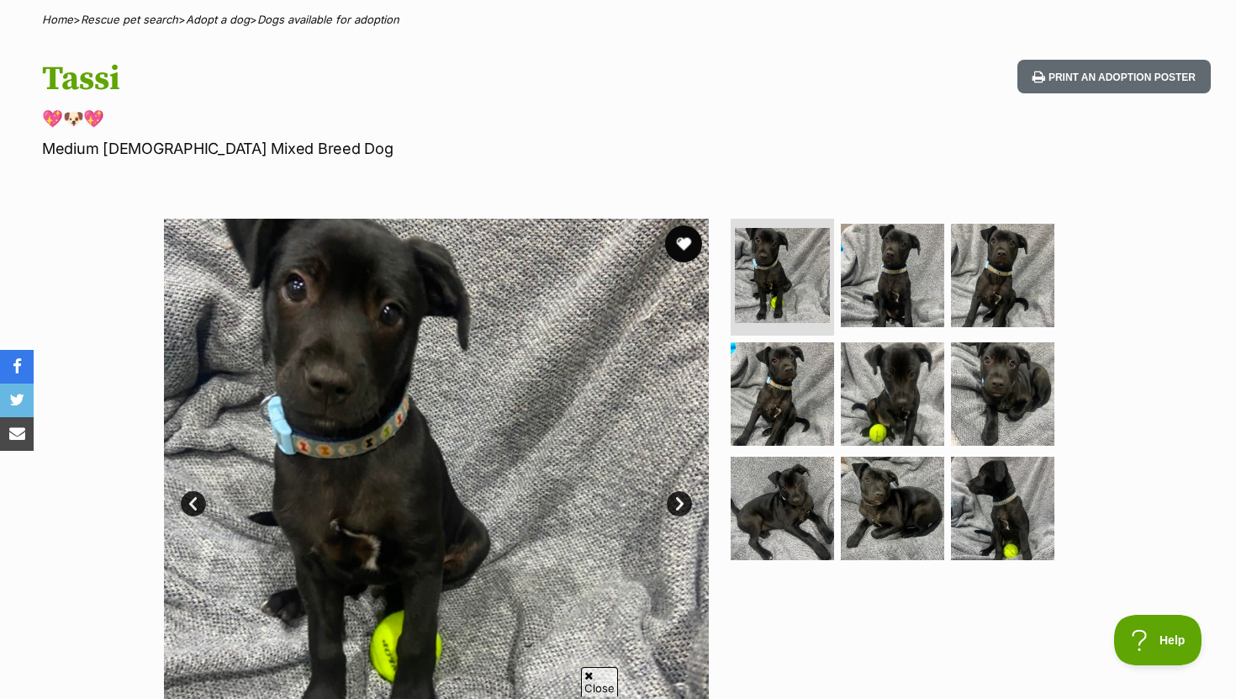
scroll to position [147, 0]
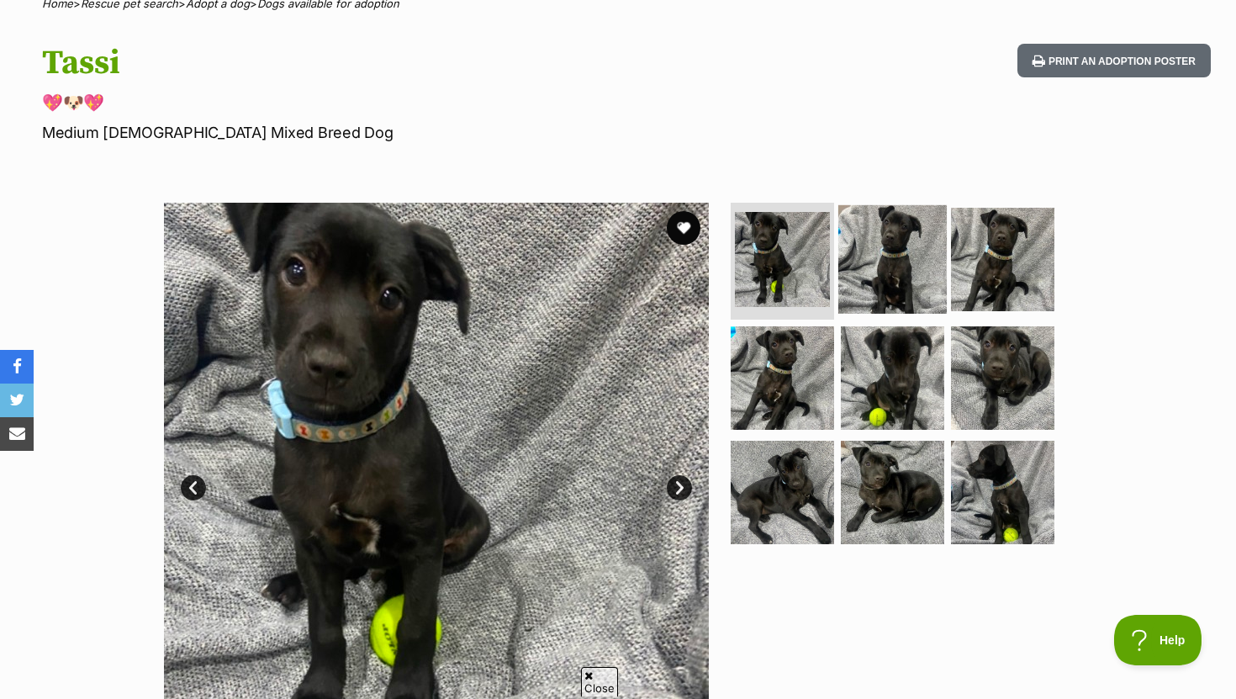
click at [880, 256] on img at bounding box center [892, 258] width 108 height 108
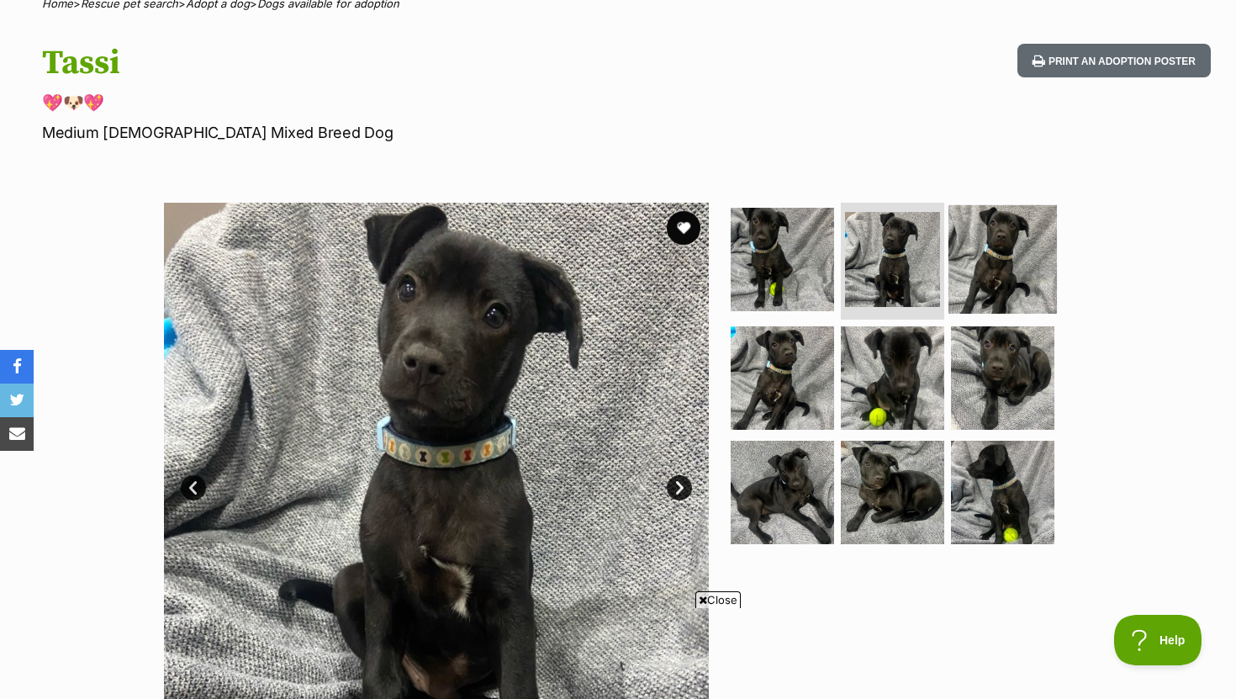
click at [989, 267] on img at bounding box center [1003, 258] width 108 height 108
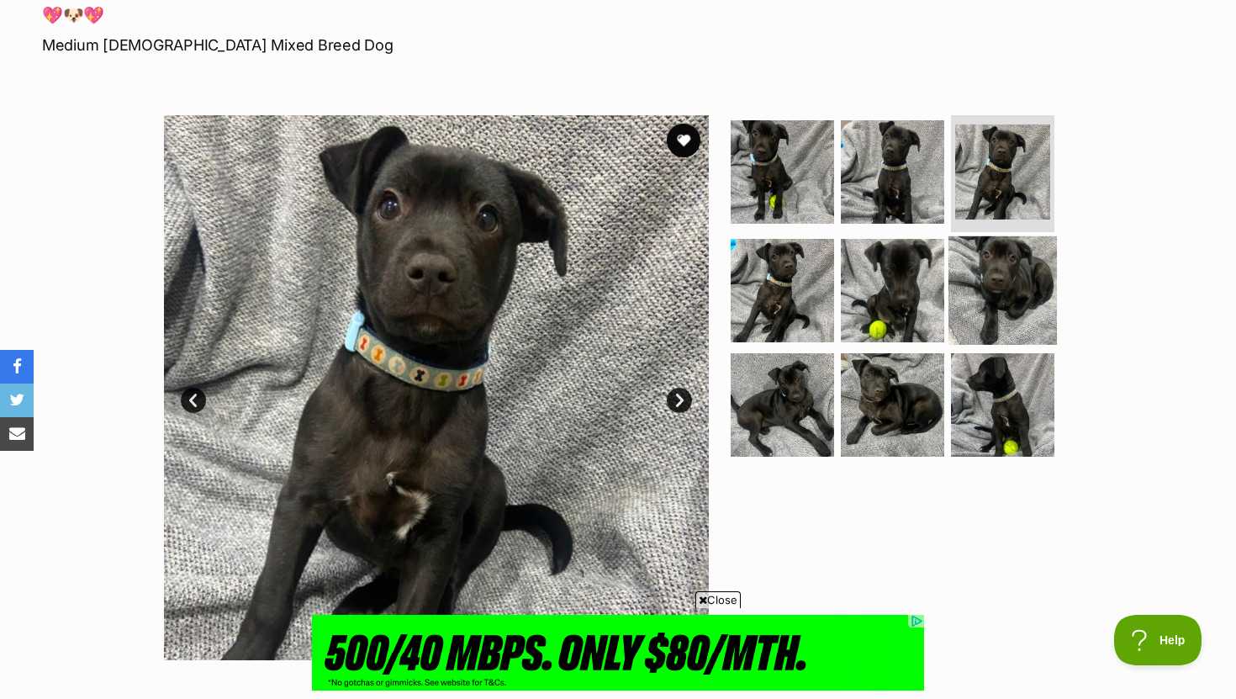
scroll to position [0, 0]
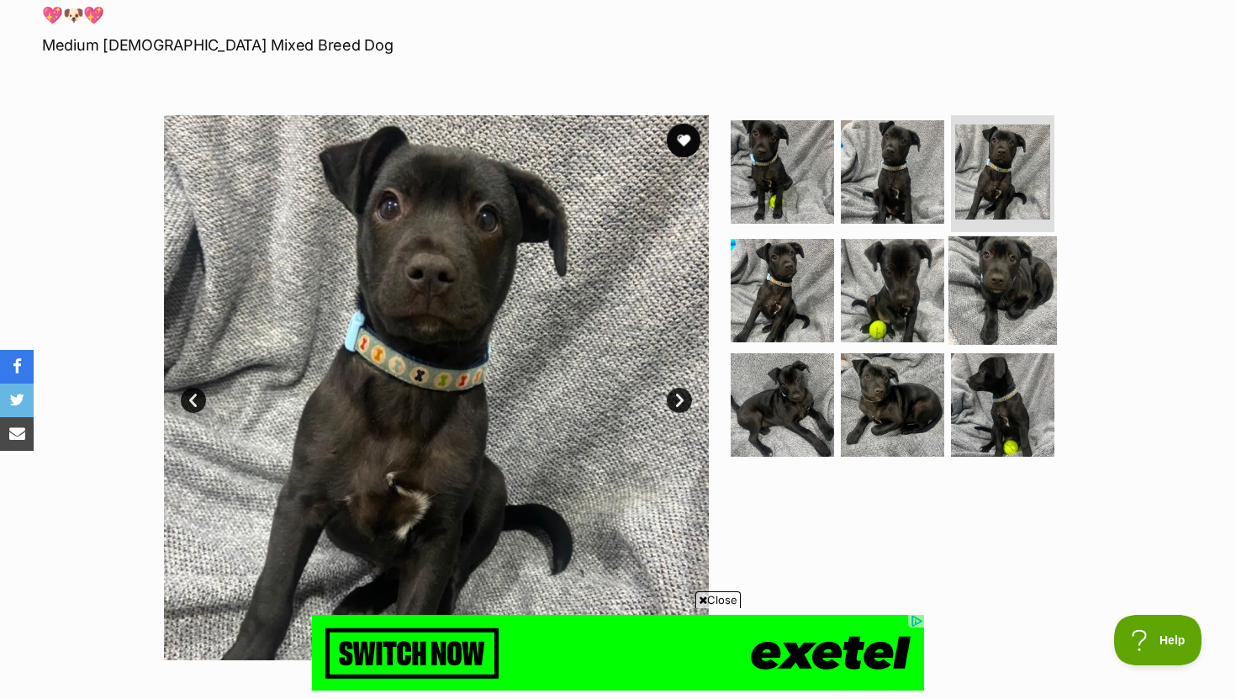
click at [984, 337] on img at bounding box center [1003, 290] width 108 height 108
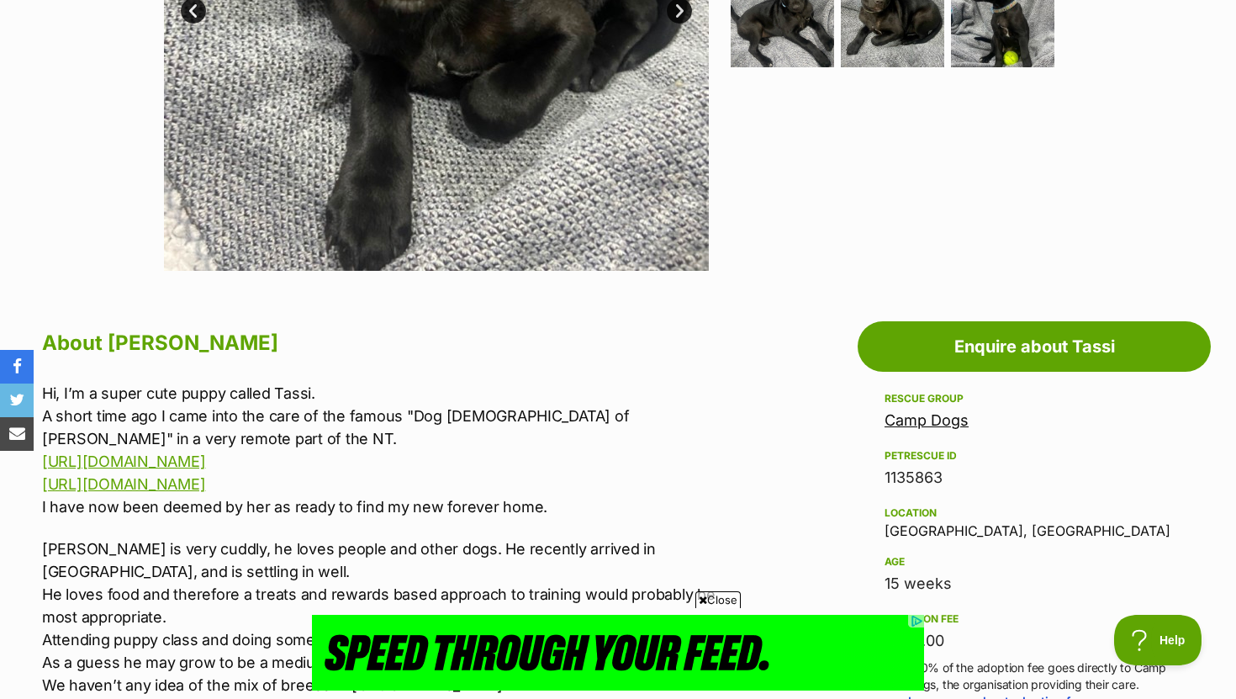
scroll to position [244, 0]
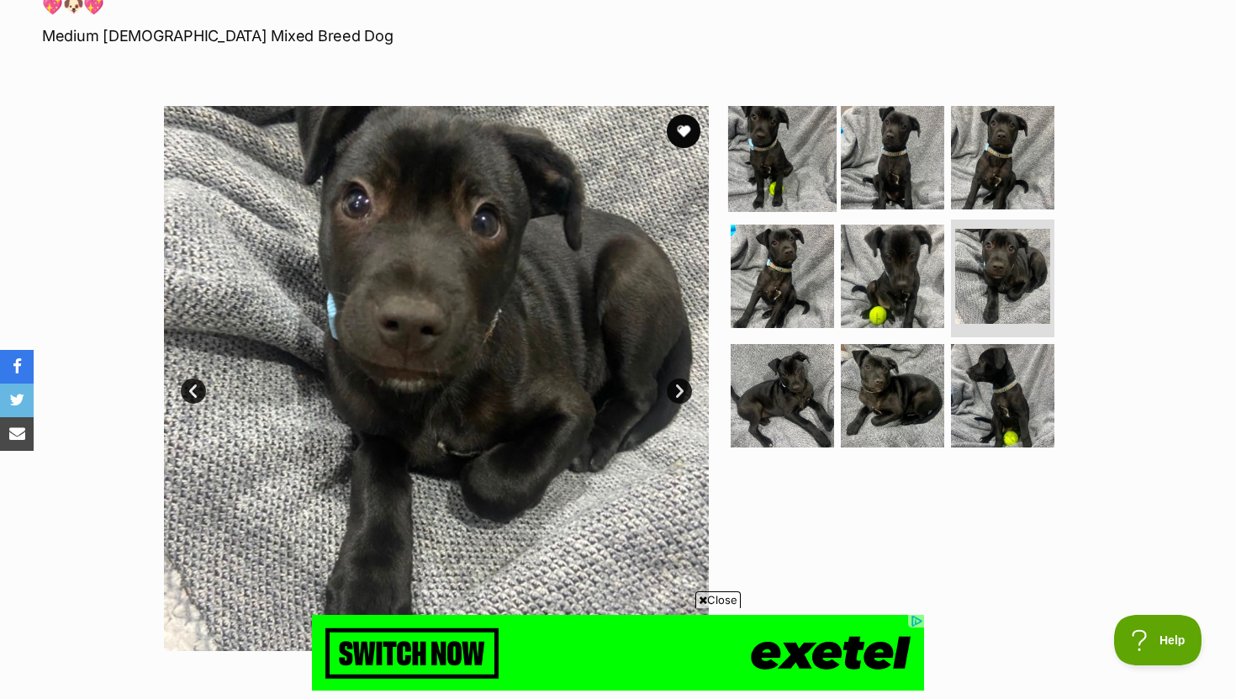
click at [760, 129] on img at bounding box center [782, 157] width 108 height 108
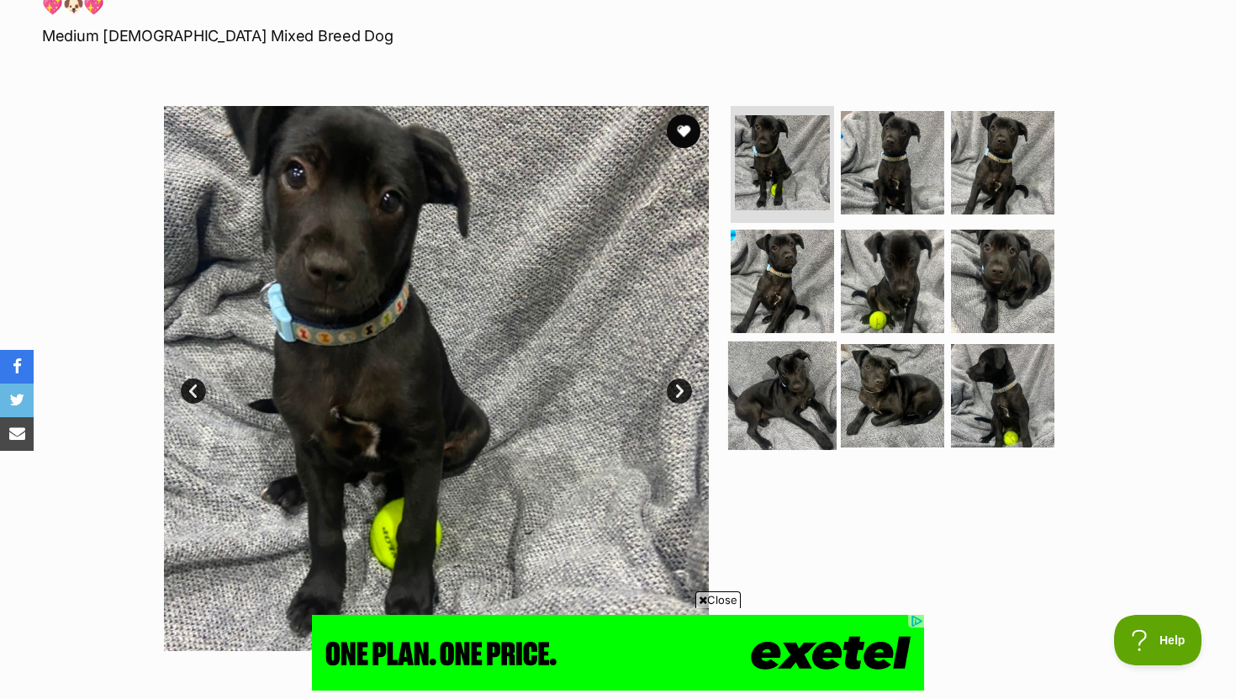
click at [776, 395] on img at bounding box center [782, 395] width 108 height 108
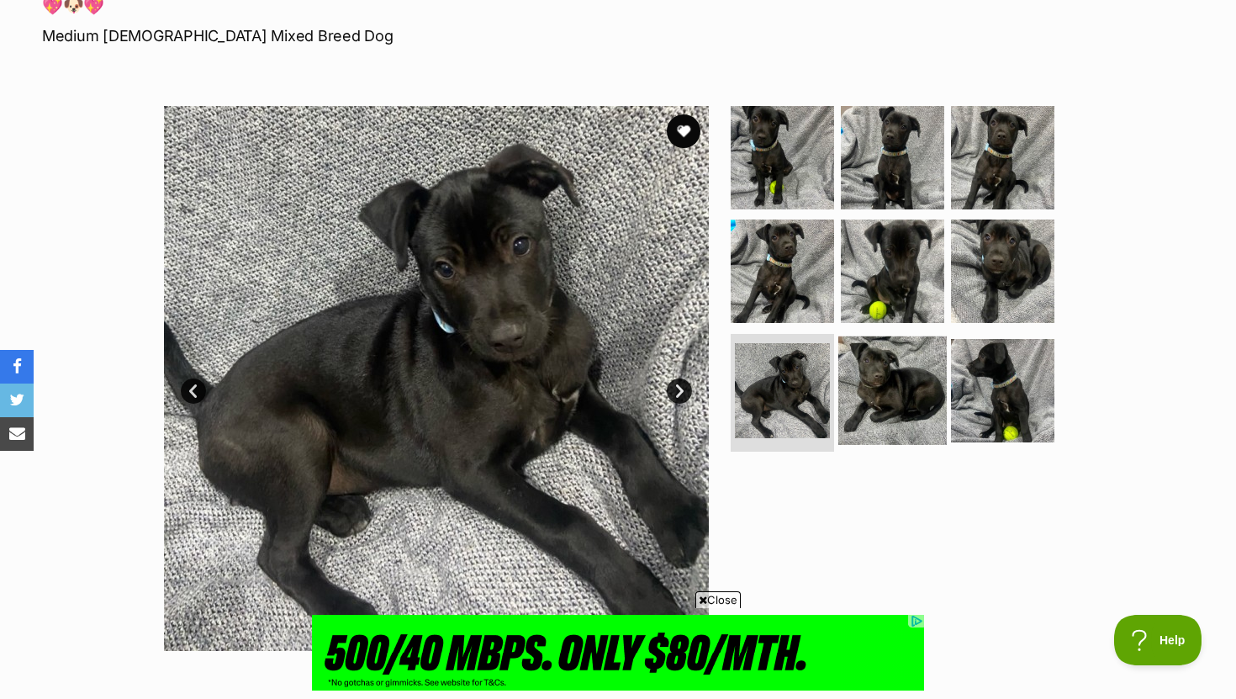
click at [842, 383] on img at bounding box center [892, 390] width 108 height 108
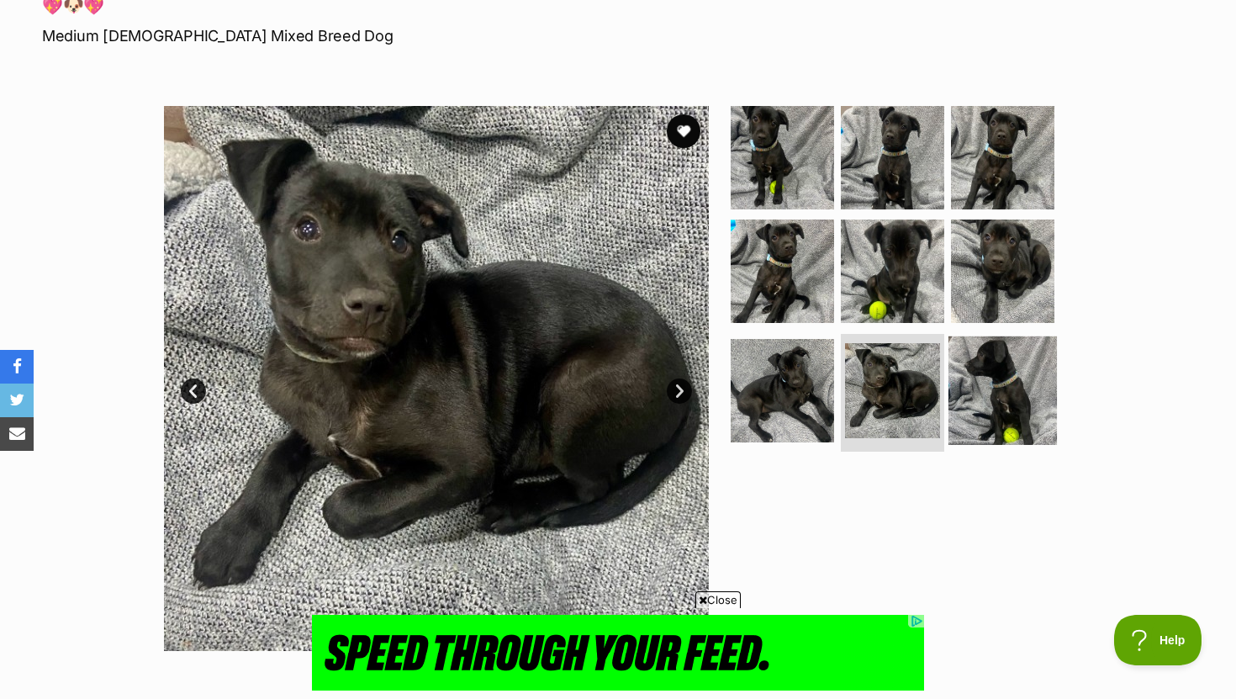
click at [970, 389] on img at bounding box center [1003, 390] width 108 height 108
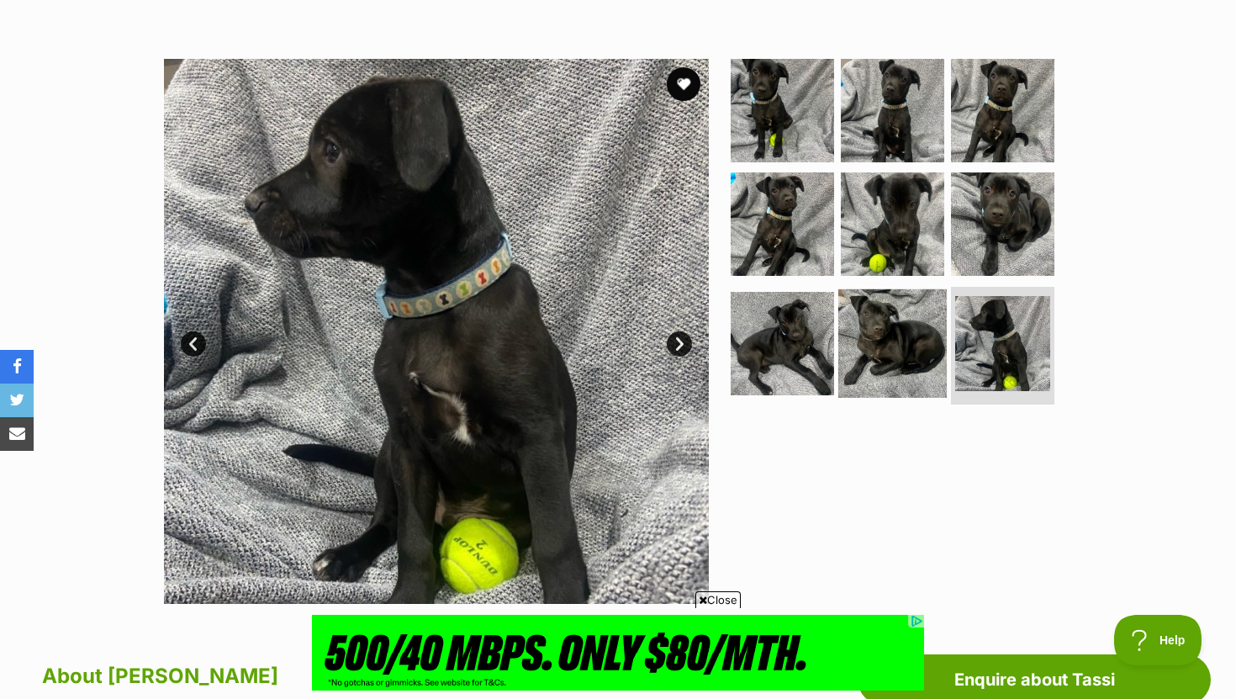
scroll to position [280, 0]
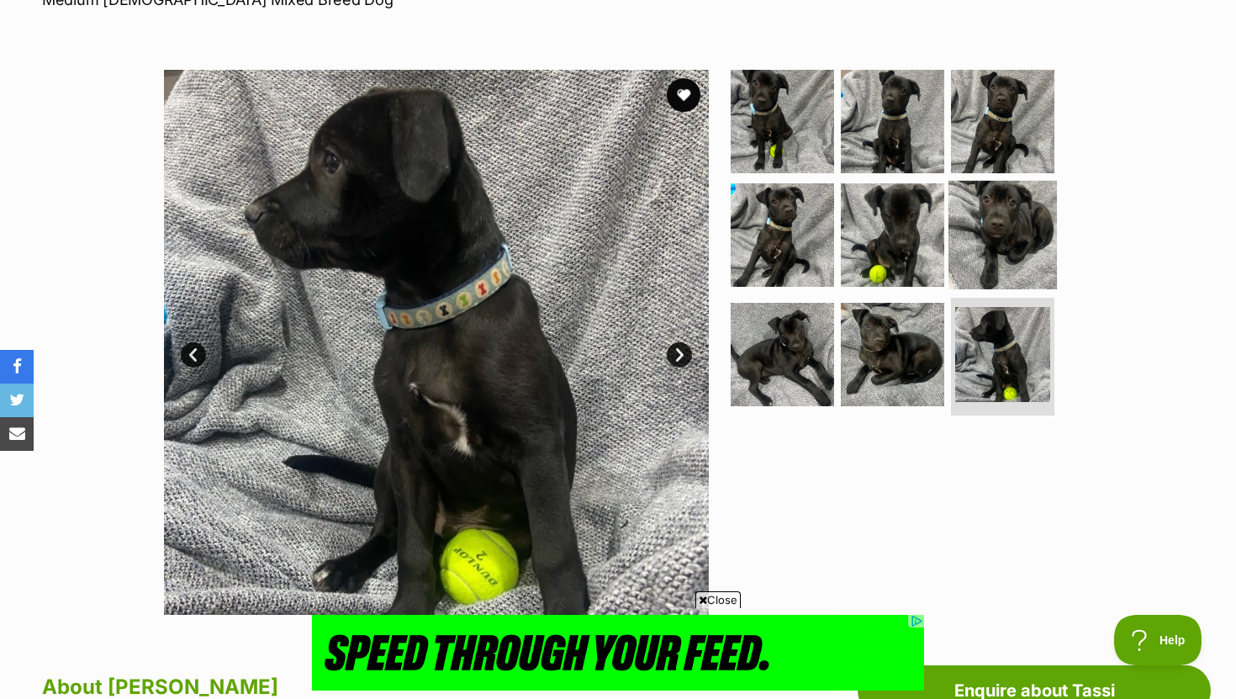
click at [977, 266] on img at bounding box center [1003, 235] width 108 height 108
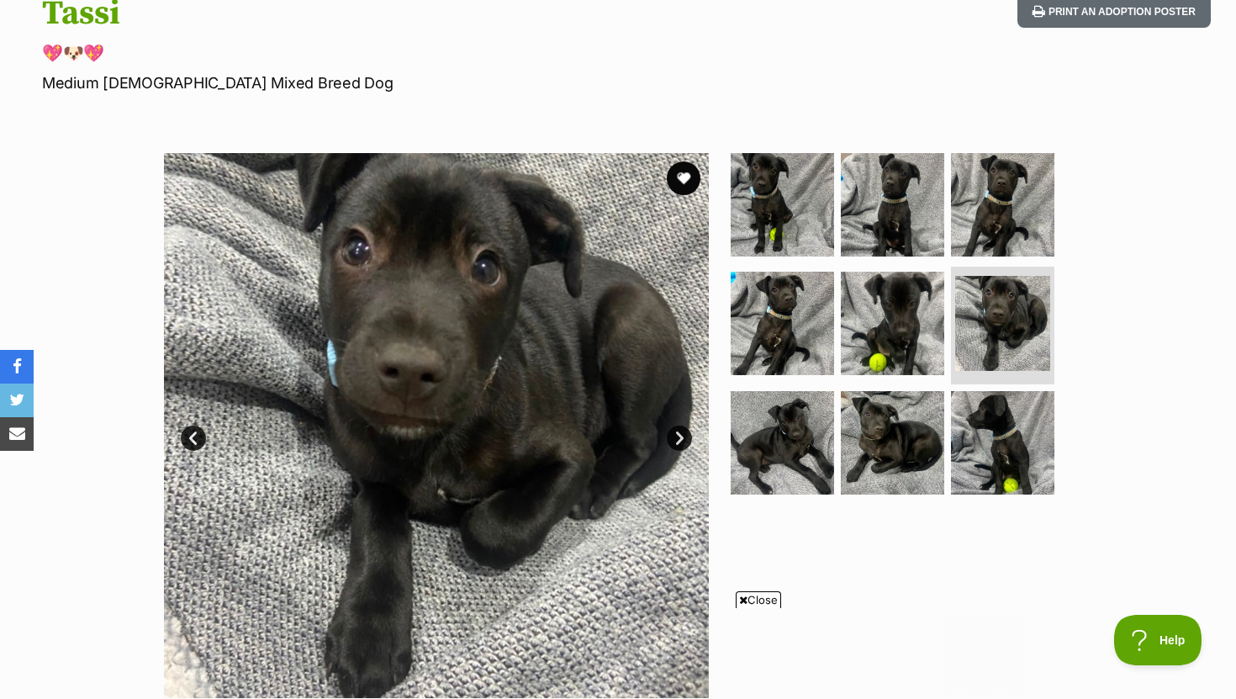
scroll to position [0, 0]
click at [793, 204] on img at bounding box center [782, 204] width 108 height 108
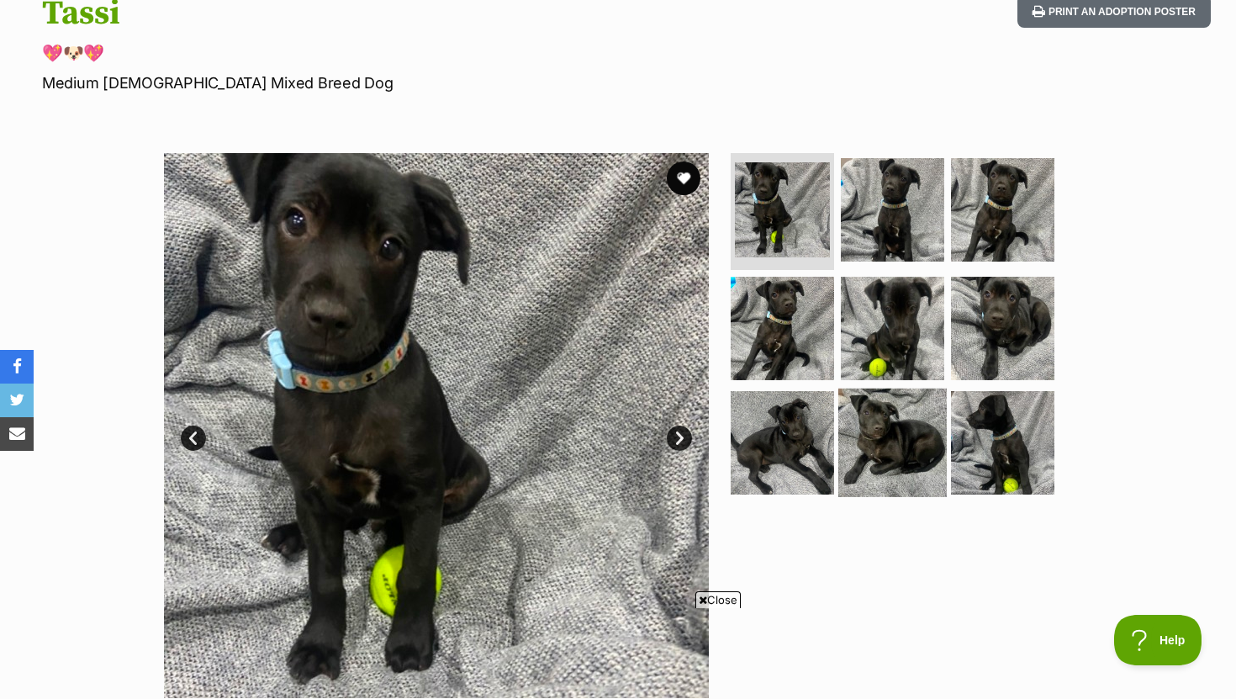
click at [907, 484] on img at bounding box center [892, 443] width 108 height 108
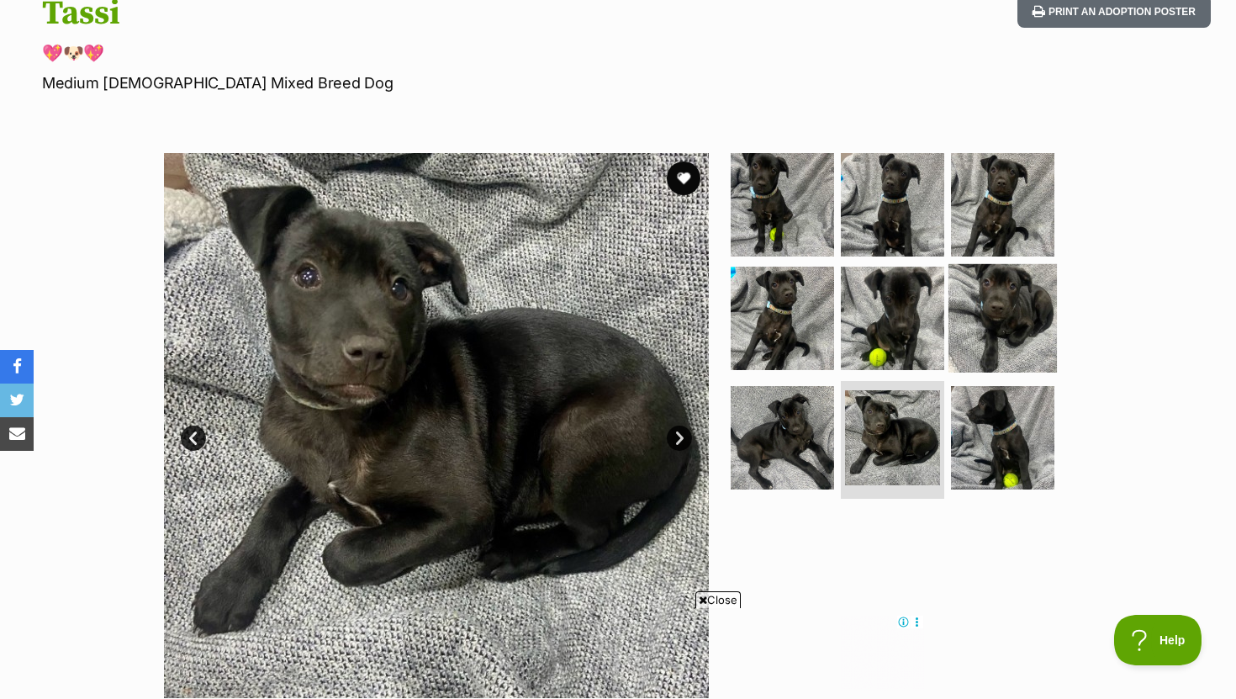
click at [997, 319] on img at bounding box center [1003, 318] width 108 height 108
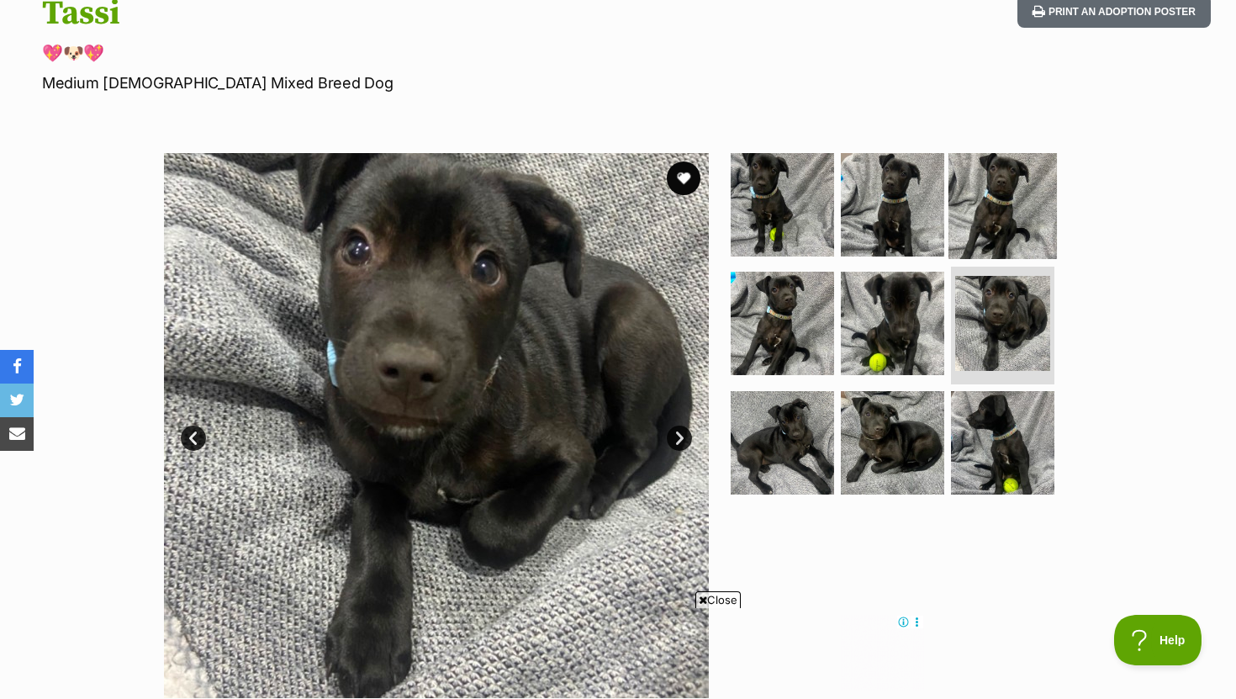
click at [1010, 235] on img at bounding box center [1003, 204] width 108 height 108
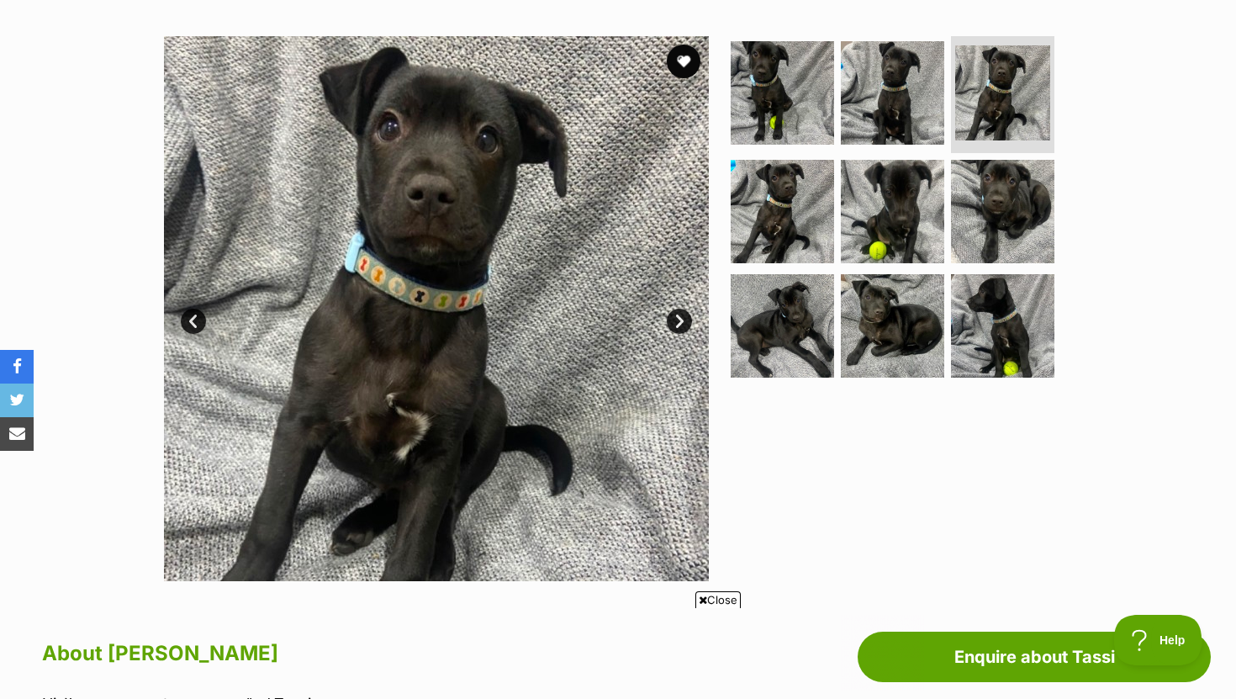
scroll to position [316, 0]
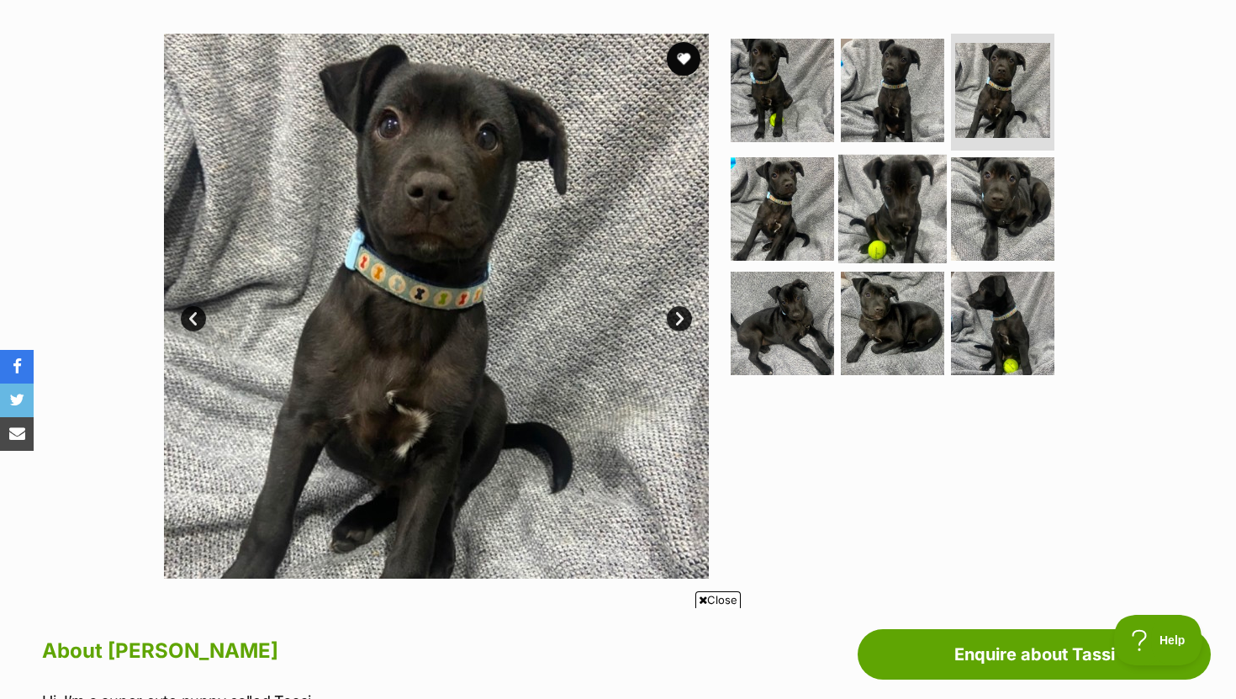
click at [902, 219] on img at bounding box center [892, 209] width 108 height 108
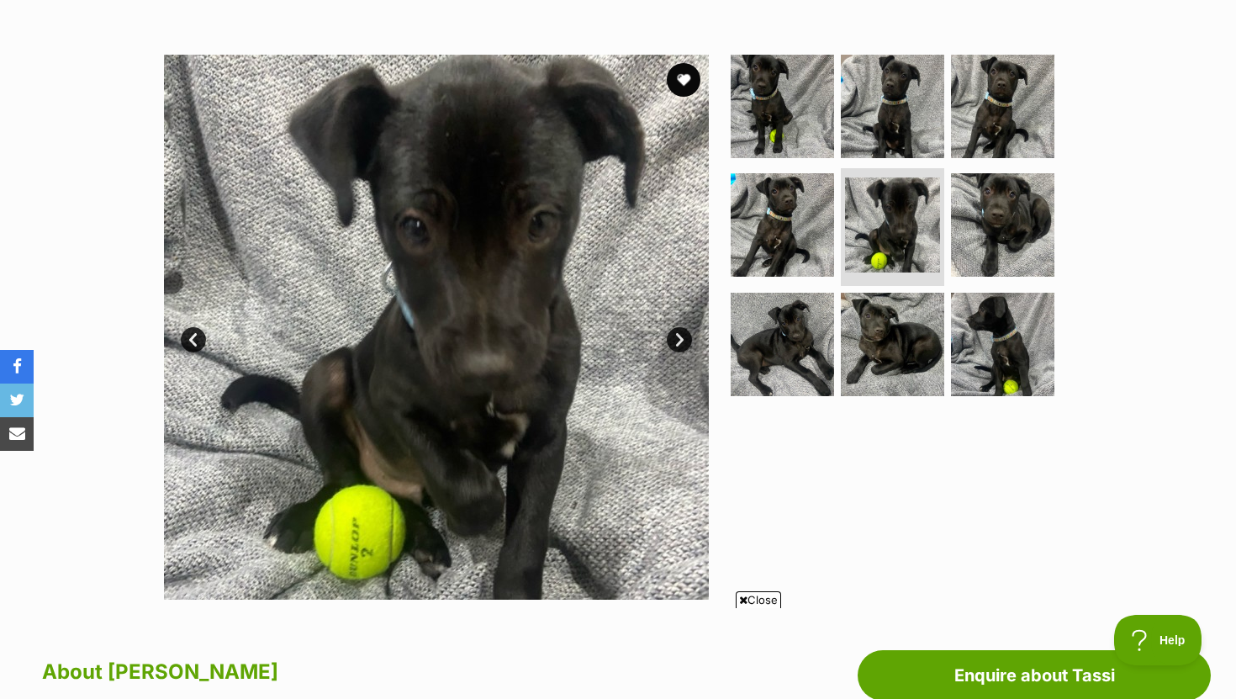
scroll to position [290, 0]
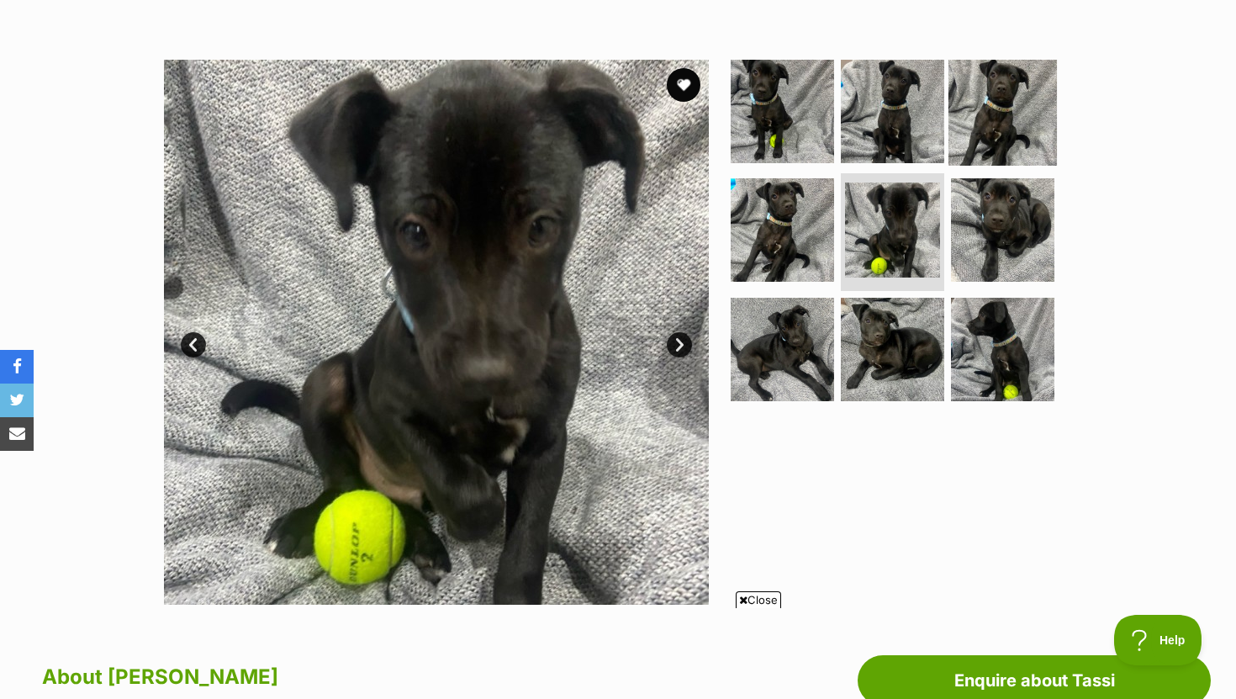
click at [981, 149] on img at bounding box center [1003, 110] width 108 height 108
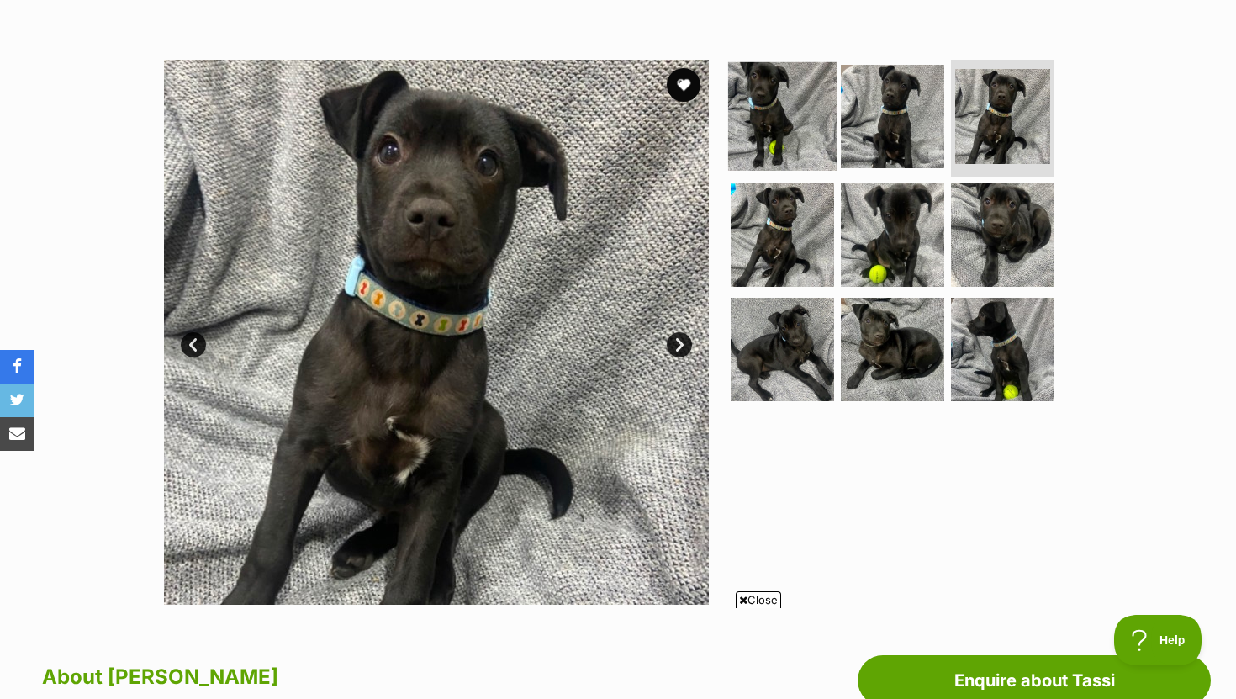
click at [808, 155] on img at bounding box center [782, 115] width 108 height 108
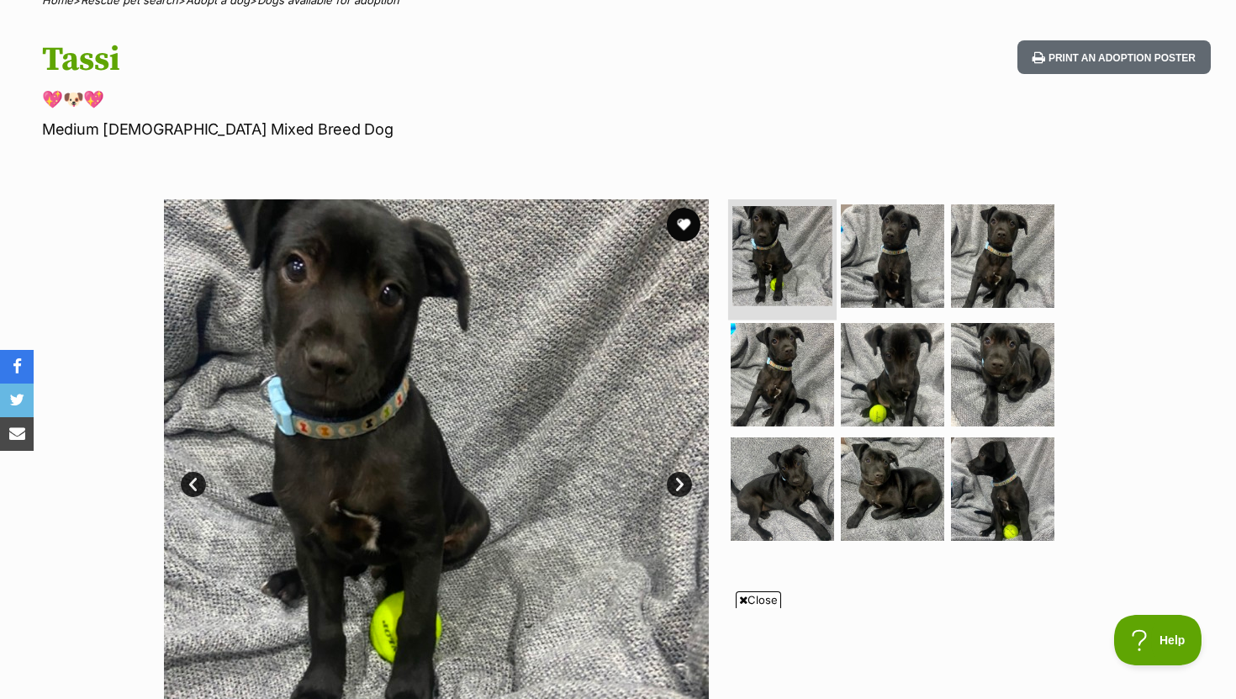
scroll to position [0, 0]
